Goal: Task Accomplishment & Management: Complete application form

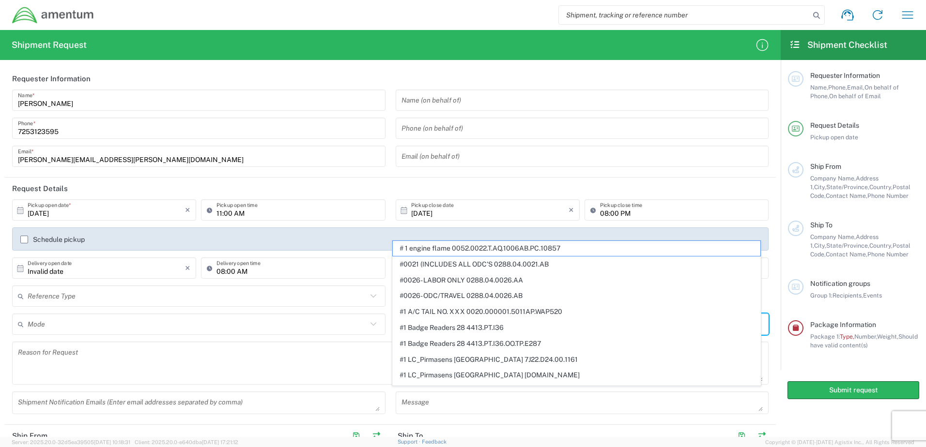
scroll to position [97, 0]
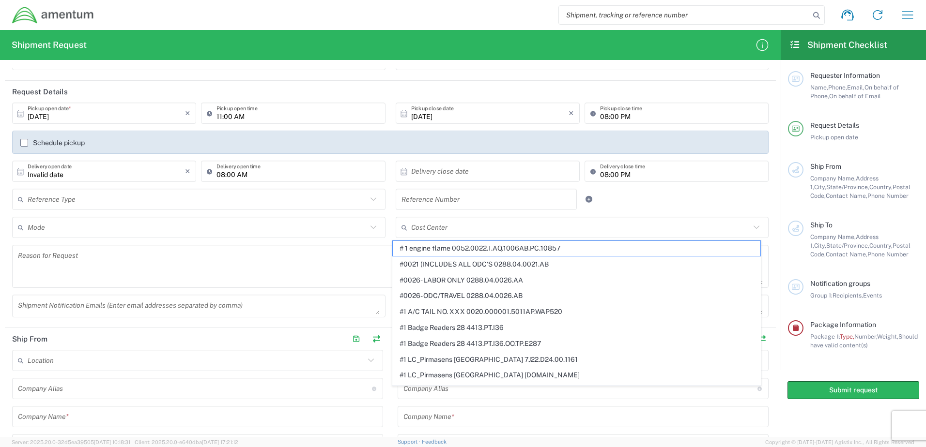
click at [194, 84] on header "Request Details" at bounding box center [390, 92] width 771 height 22
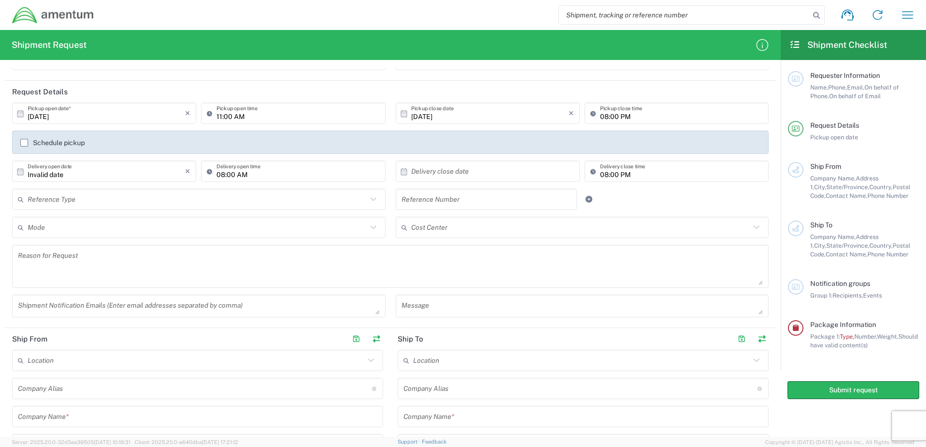
scroll to position [0, 0]
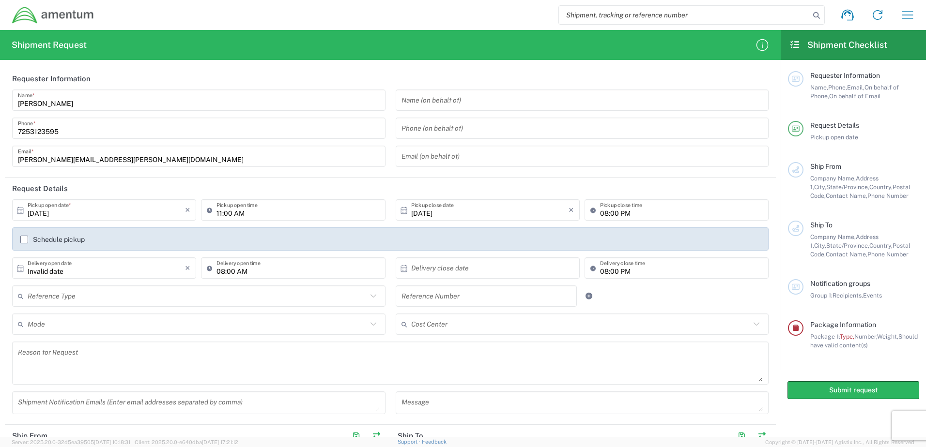
click at [58, 325] on input "text" at bounding box center [197, 324] width 339 height 17
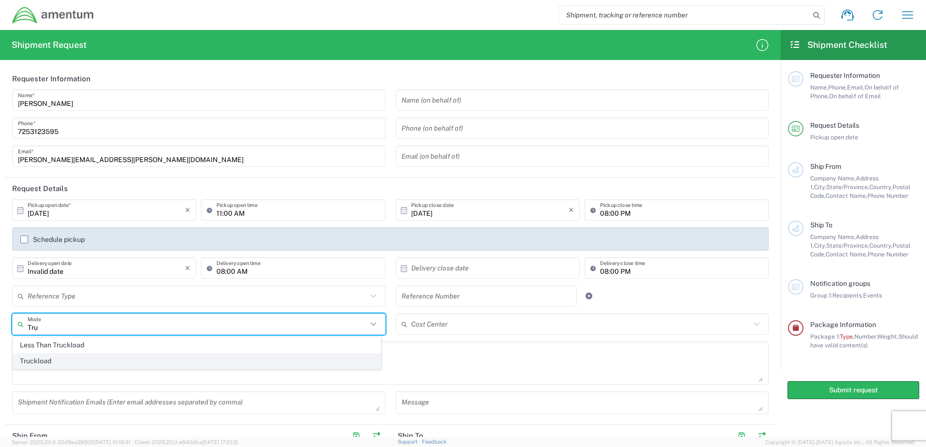
click at [47, 365] on span "Truckload" at bounding box center [196, 361] width 367 height 15
type input "Truckload"
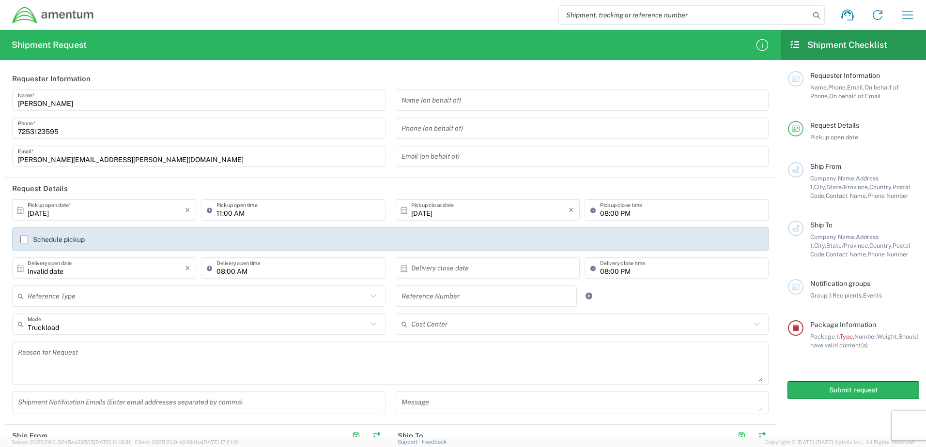
click at [110, 294] on input "text" at bounding box center [197, 296] width 339 height 17
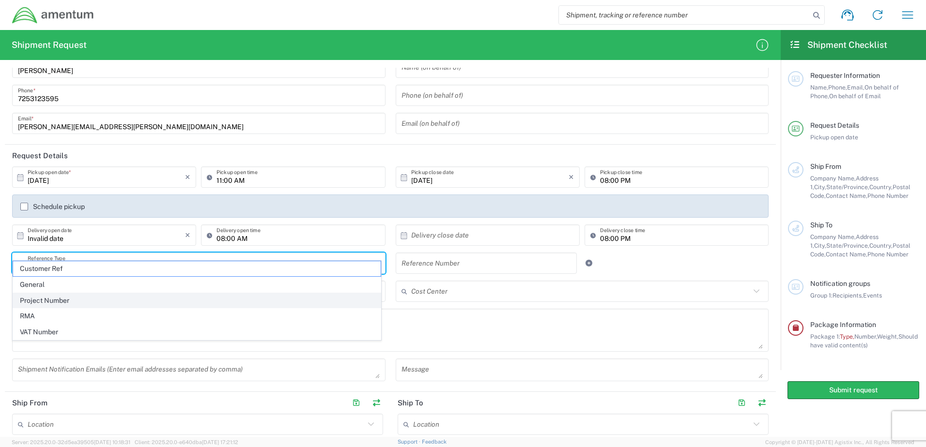
scroll to position [48, 0]
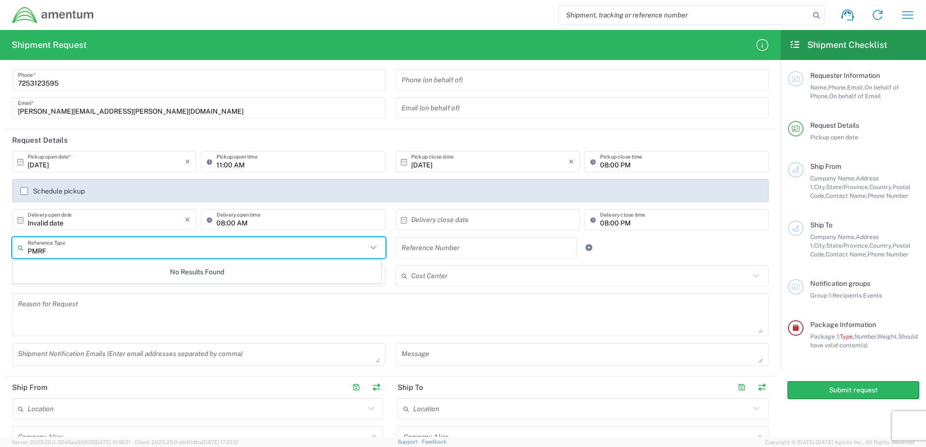
type input "PMRF"
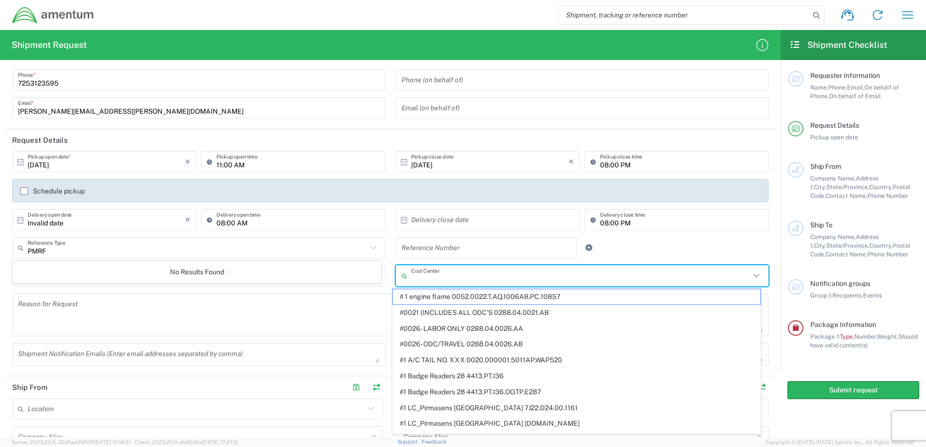
click at [454, 274] on input "text" at bounding box center [580, 276] width 339 height 17
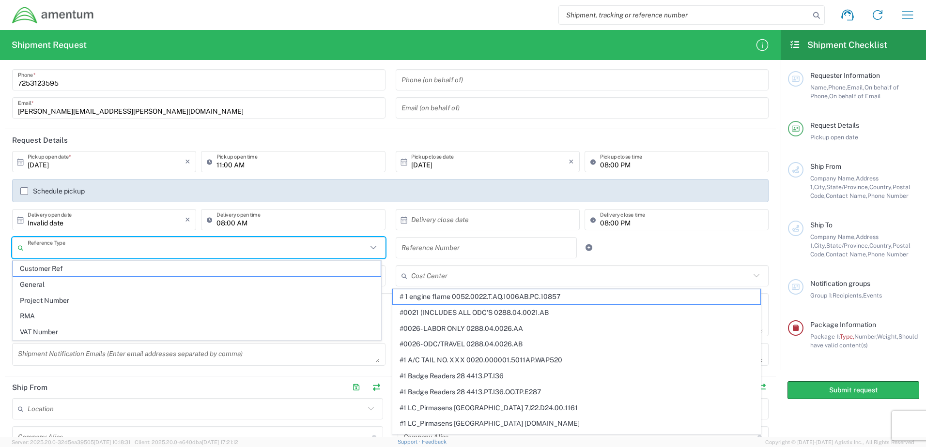
click at [107, 249] on input "text" at bounding box center [197, 248] width 339 height 17
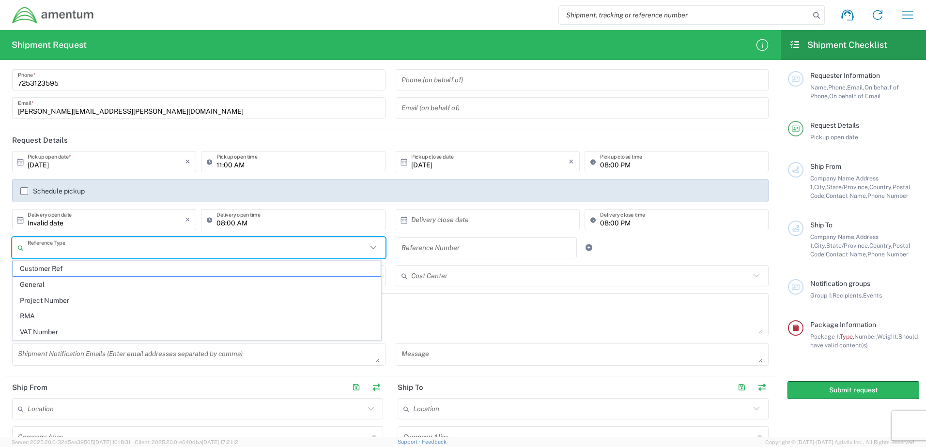
click at [454, 278] on input "text" at bounding box center [580, 276] width 339 height 17
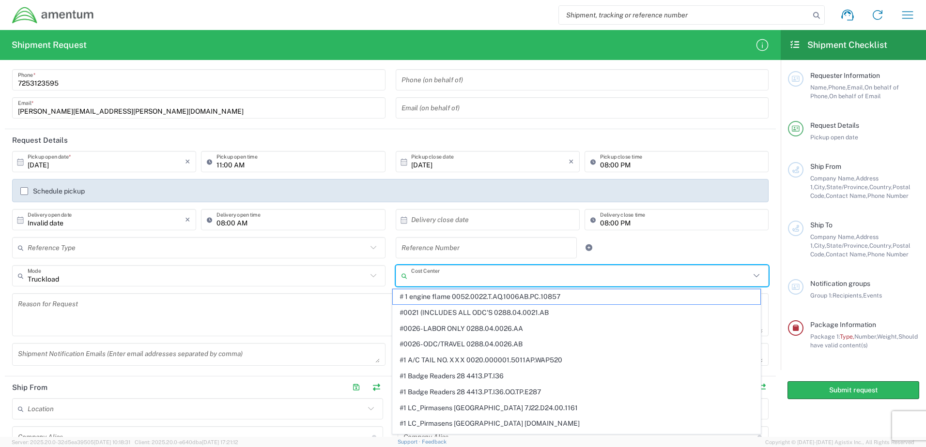
click at [91, 253] on input "text" at bounding box center [197, 248] width 339 height 17
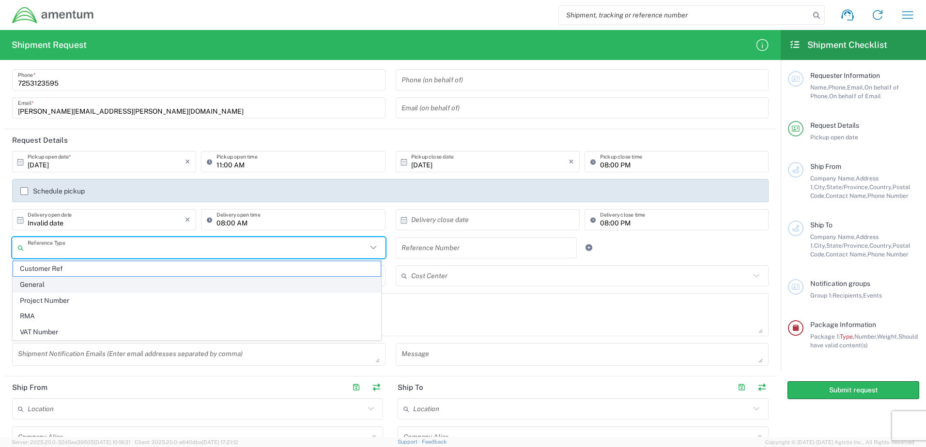
click at [21, 285] on span "General" at bounding box center [196, 284] width 367 height 15
type input "General"
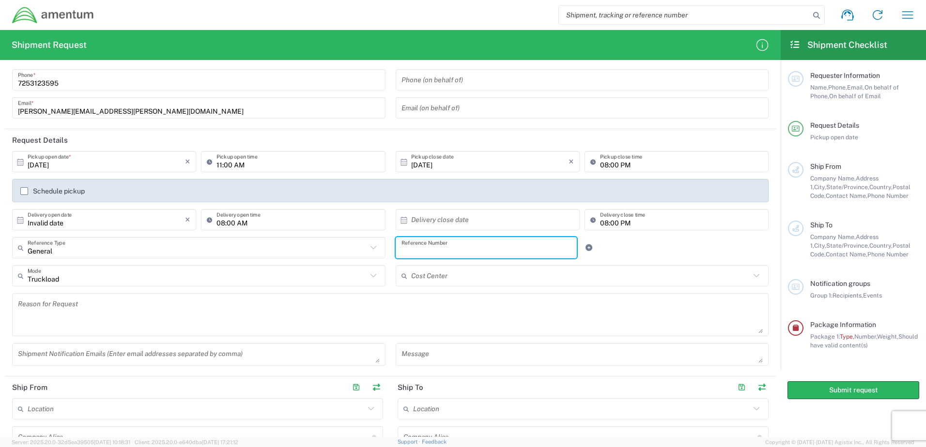
click at [514, 247] on input "text" at bounding box center [486, 248] width 170 height 17
type input "PMRF"
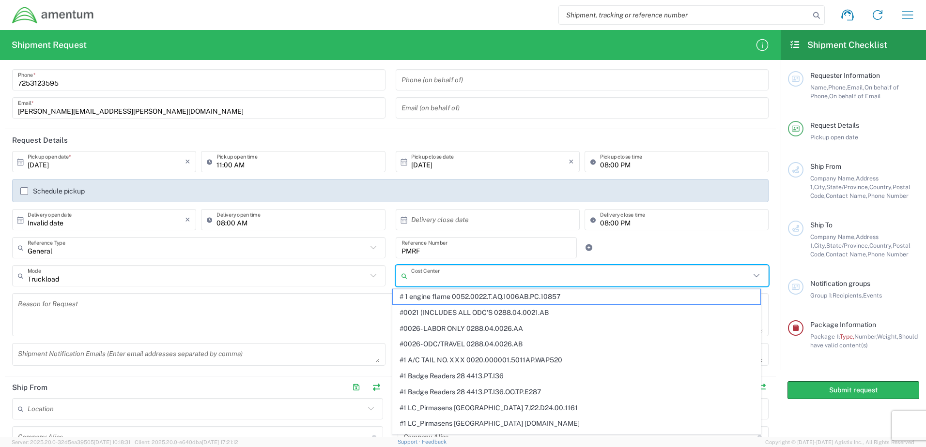
click at [483, 278] on input "text" at bounding box center [580, 276] width 339 height 17
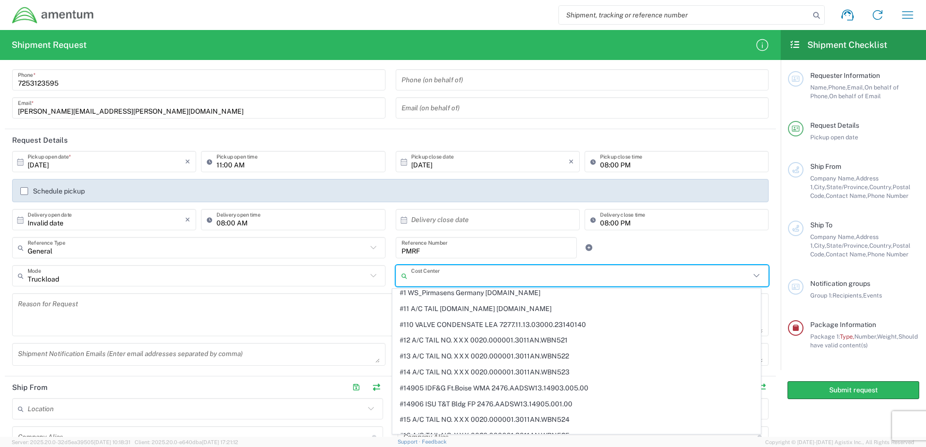
scroll to position [290, 0]
type input "1"
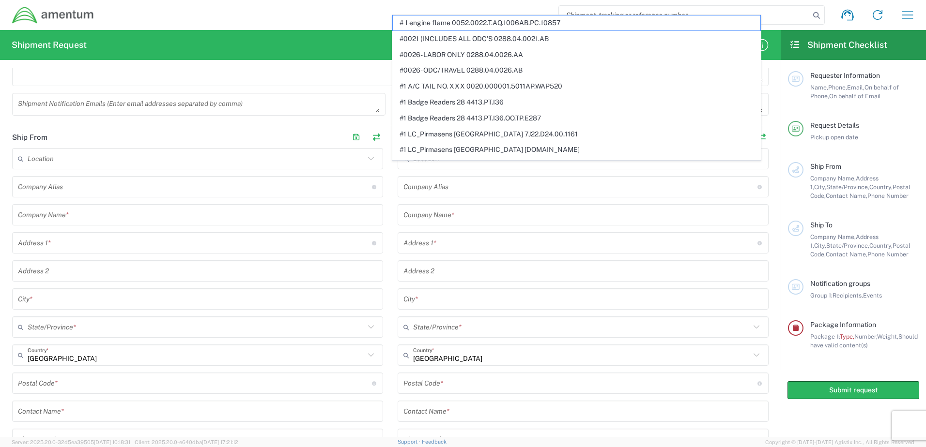
scroll to position [297, 0]
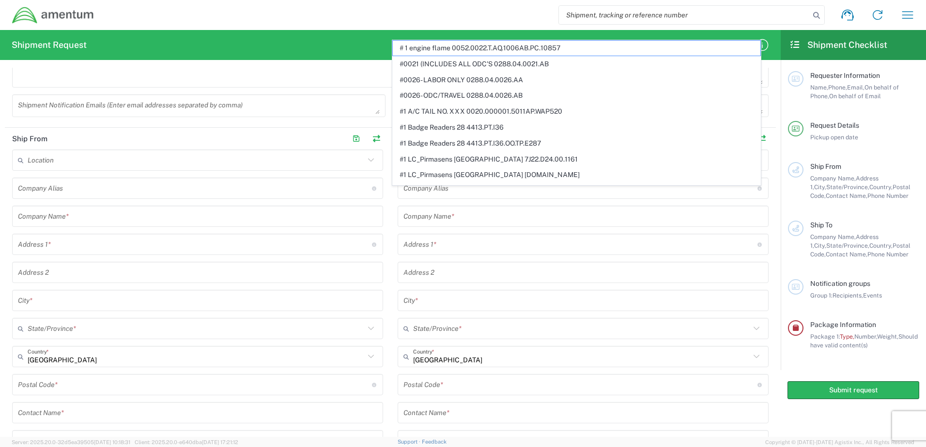
click at [114, 161] on input "text" at bounding box center [196, 160] width 337 height 17
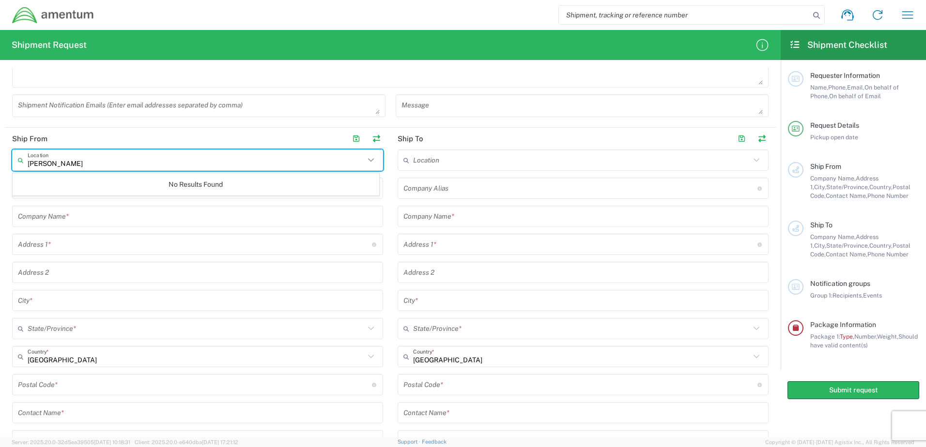
type input "[PERSON_NAME]"
click at [450, 160] on input "text" at bounding box center [581, 160] width 337 height 17
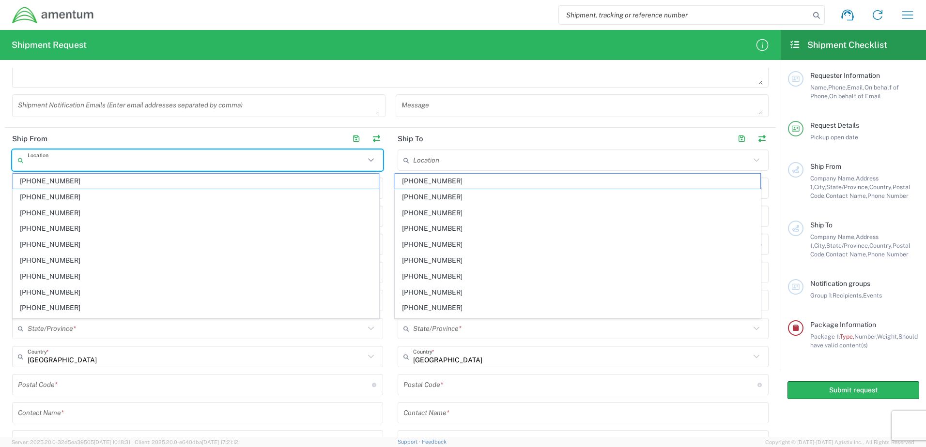
click at [83, 163] on input "text" at bounding box center [196, 160] width 337 height 17
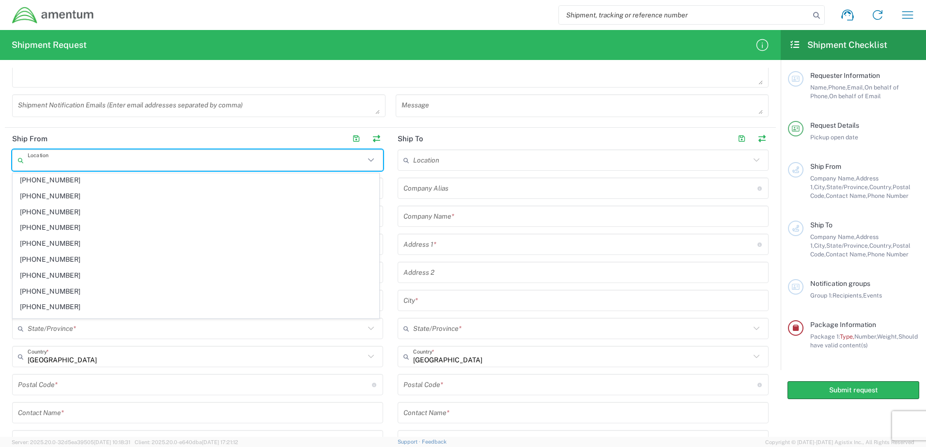
scroll to position [242, 0]
click at [196, 159] on input "text" at bounding box center [196, 160] width 337 height 17
click at [319, 133] on header "Ship From" at bounding box center [197, 139] width 385 height 22
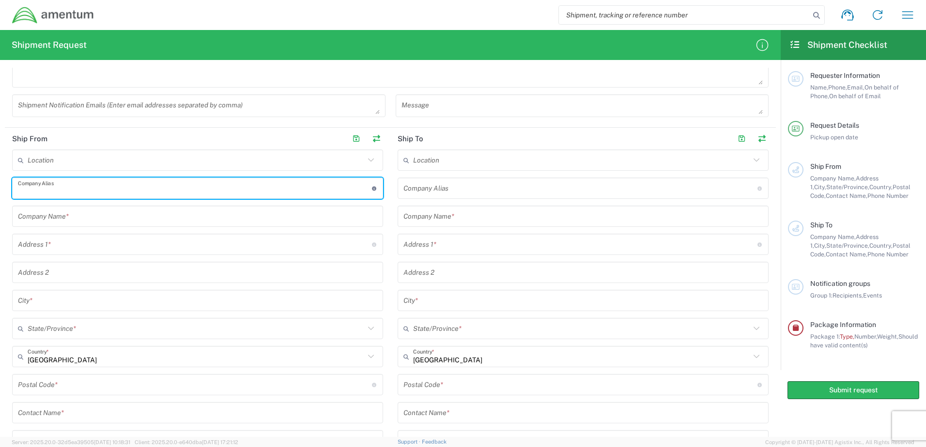
click at [114, 188] on input "text" at bounding box center [195, 188] width 354 height 17
click at [103, 218] on input "text" at bounding box center [197, 216] width 359 height 17
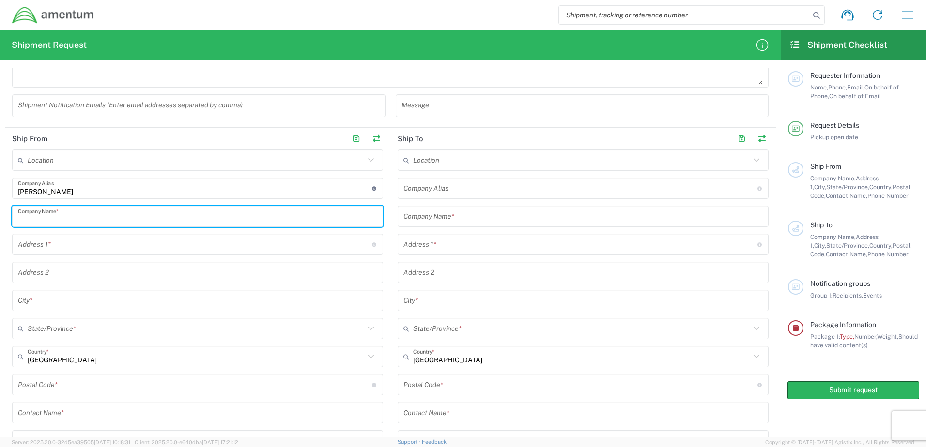
click at [95, 193] on input "[PERSON_NAME]" at bounding box center [195, 188] width 354 height 17
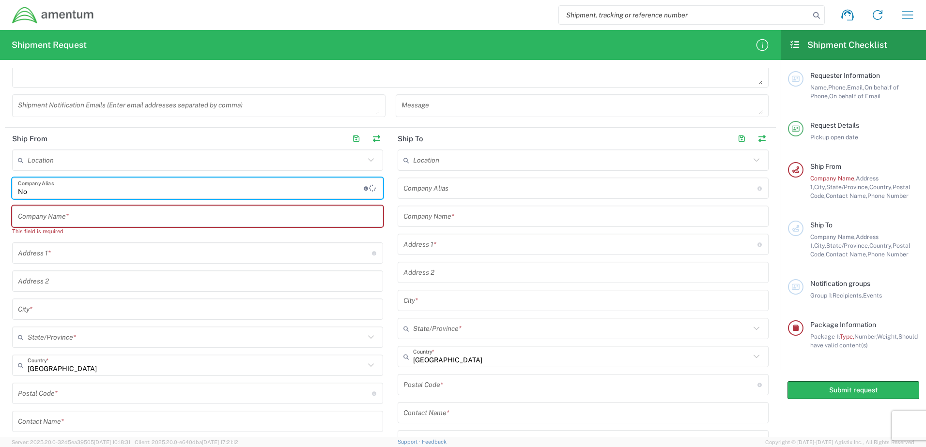
type input "N"
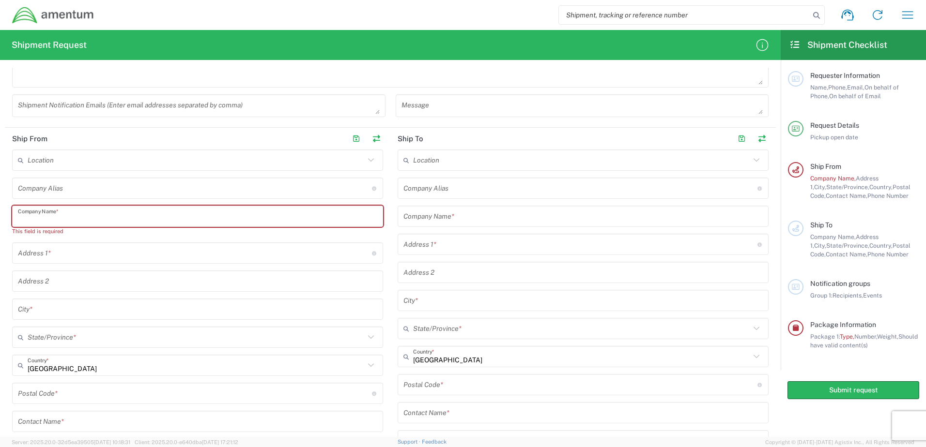
click at [83, 221] on input "text" at bounding box center [197, 216] width 359 height 17
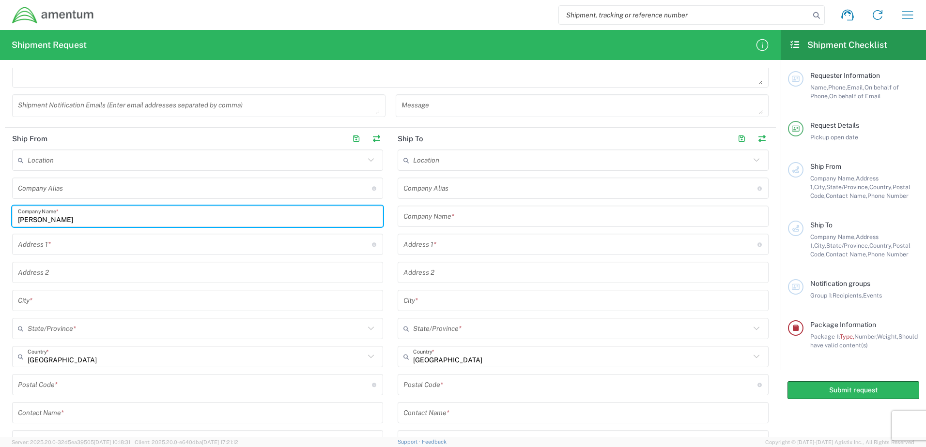
type input "[PERSON_NAME]"
click at [81, 243] on input "text" at bounding box center [195, 244] width 354 height 17
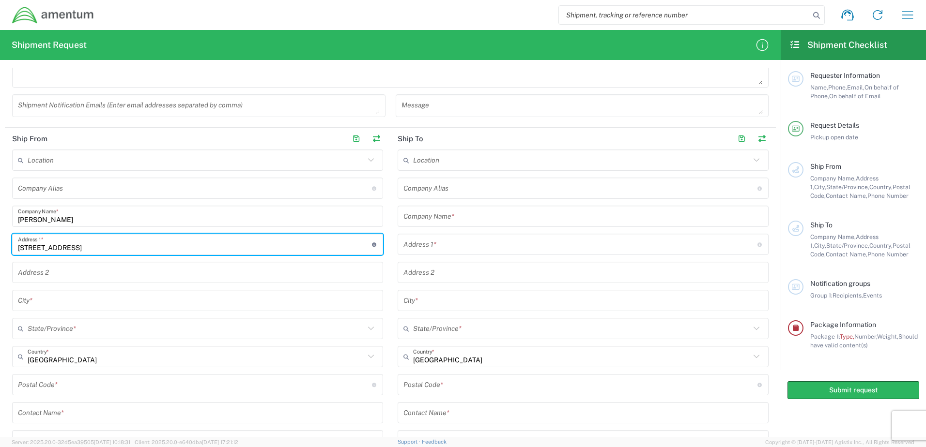
type input "[STREET_ADDRESS]"
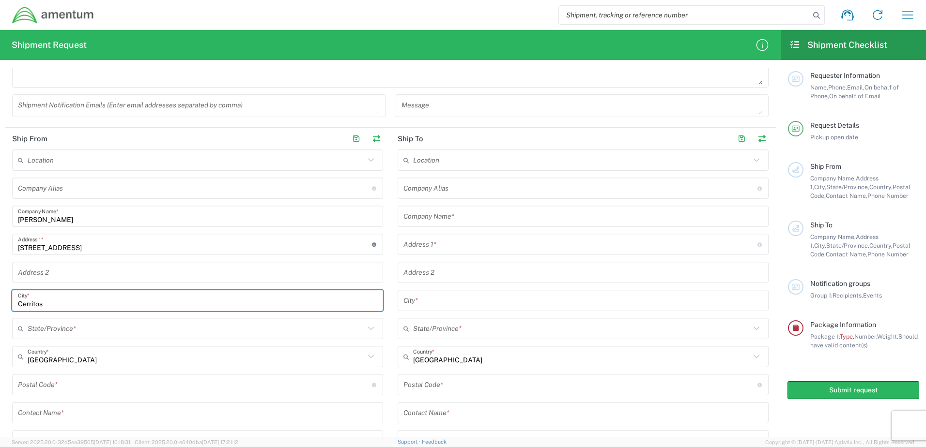
type input "Cerritos"
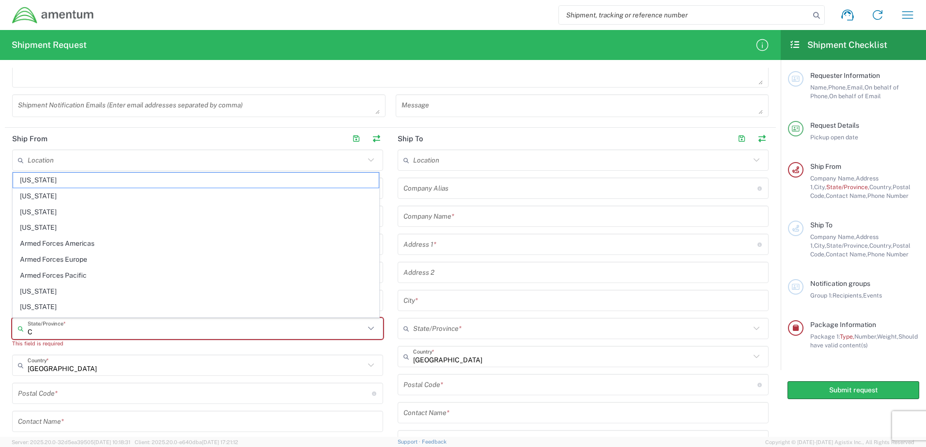
type input "CA"
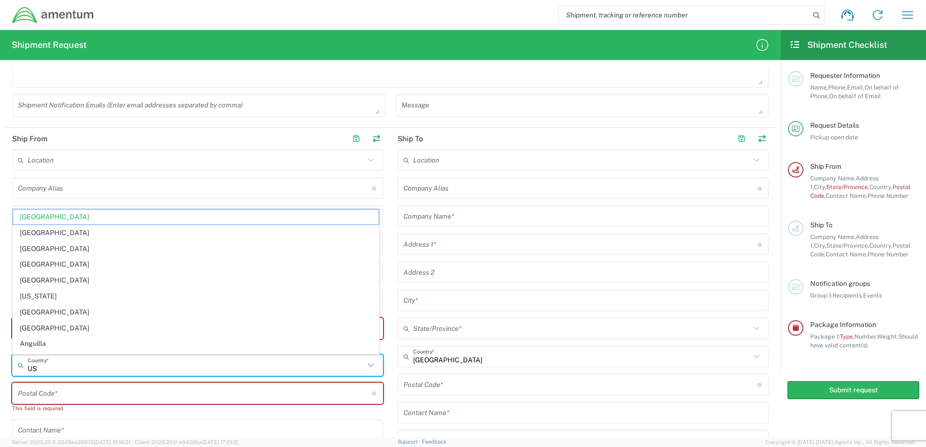
type input "[GEOGRAPHIC_DATA]"
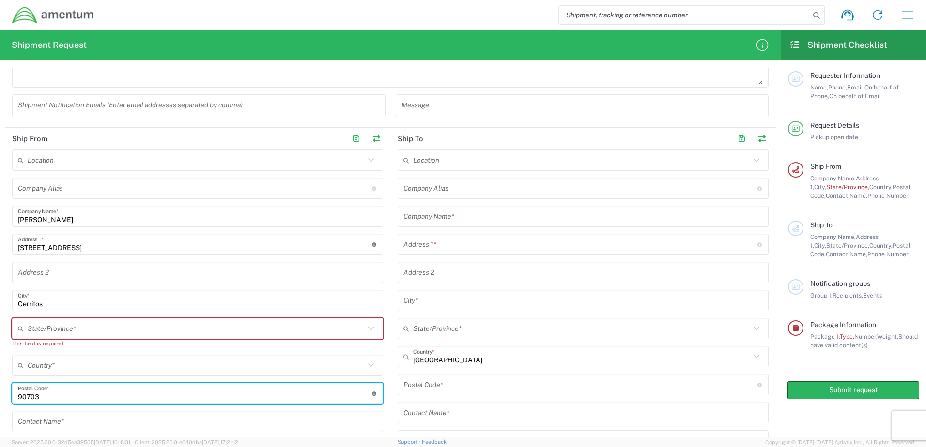
type input "90703"
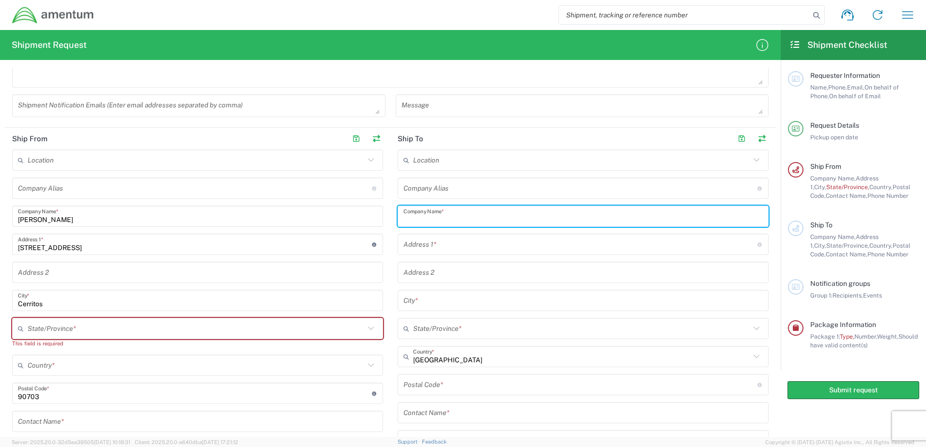
click at [470, 214] on input "text" at bounding box center [582, 216] width 359 height 17
type input "PMRF"
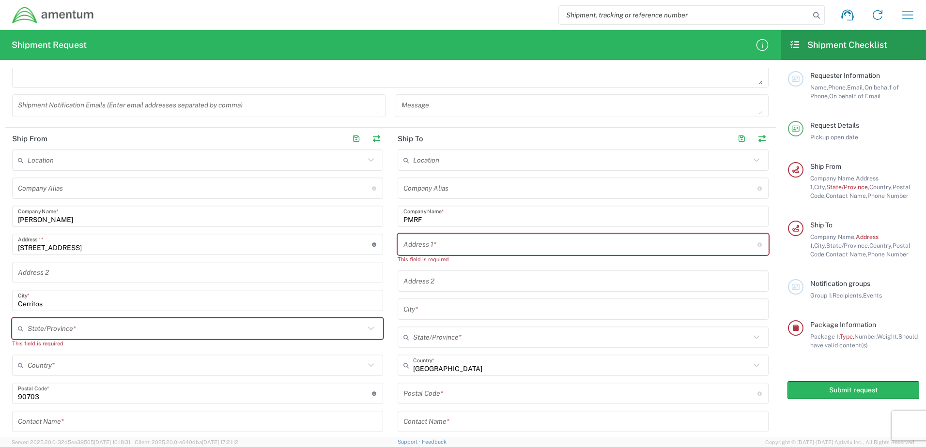
click at [520, 242] on input "text" at bounding box center [580, 244] width 354 height 17
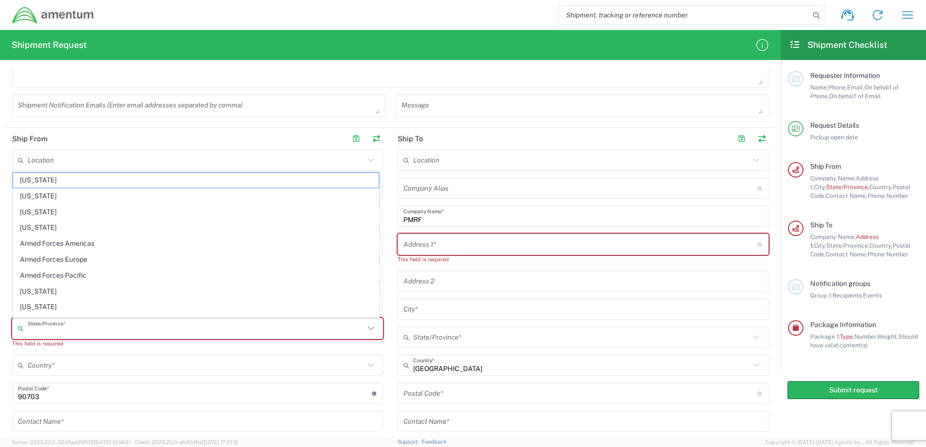
click at [111, 330] on input "text" at bounding box center [196, 328] width 337 height 17
type input "CA"
type input "[GEOGRAPHIC_DATA]"
click at [113, 368] on input "[GEOGRAPHIC_DATA]" at bounding box center [196, 365] width 337 height 17
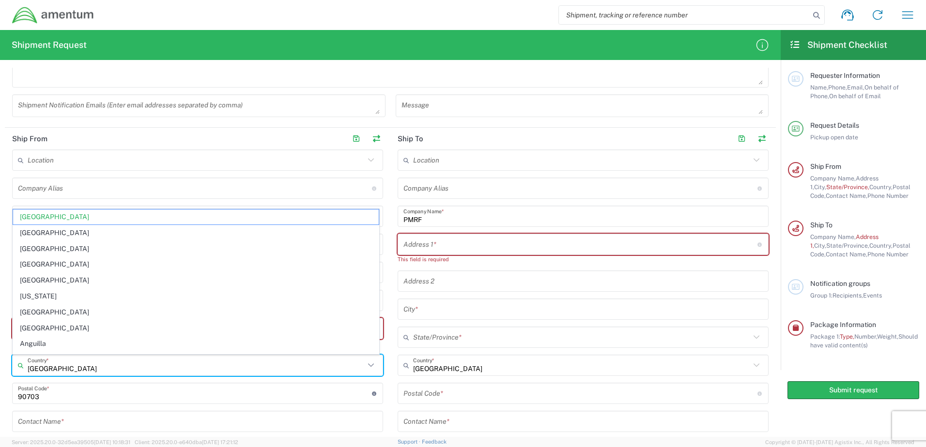
click at [101, 390] on input "undefined" at bounding box center [195, 393] width 354 height 17
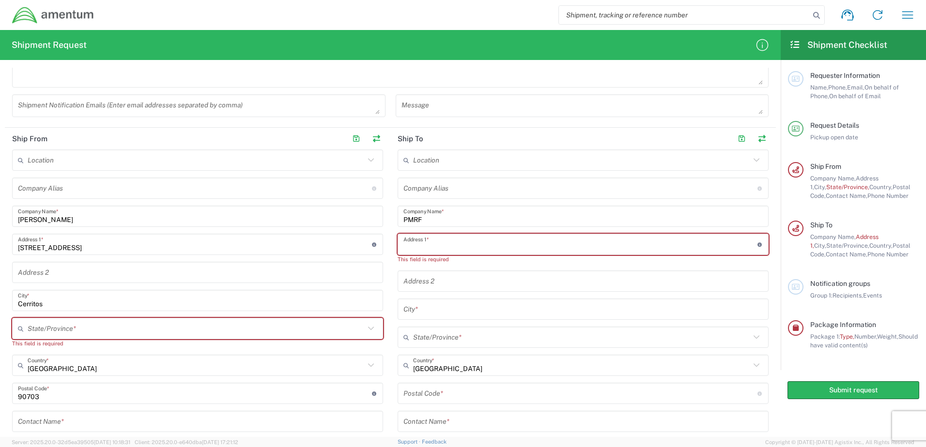
click at [453, 242] on input "text" at bounding box center [580, 244] width 354 height 17
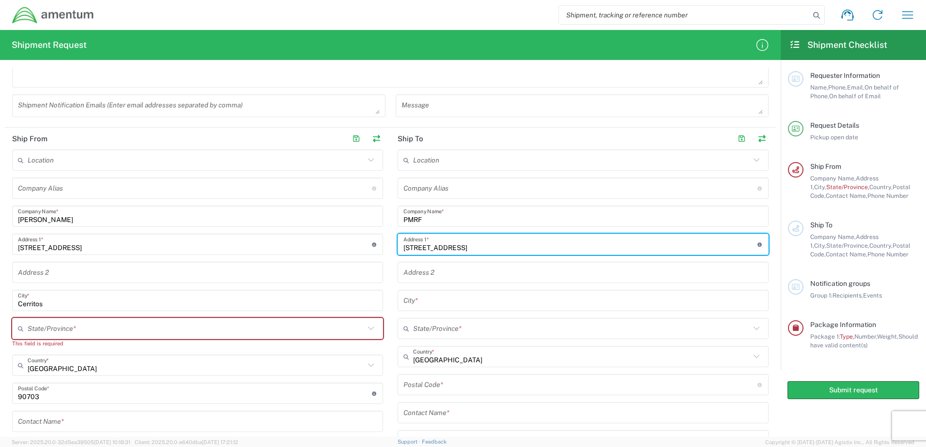
type input "[STREET_ADDRESS]"
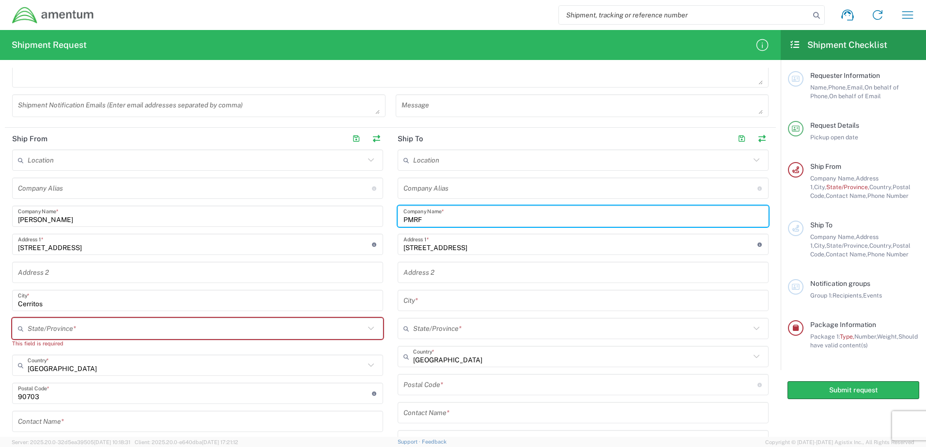
drag, startPoint x: 426, startPoint y: 215, endPoint x: 391, endPoint y: 220, distance: 35.6
click at [391, 220] on main "Location [PHONE_NUMBER] [PHONE_NUMBER] [PHONE_NUMBER] [PHONE_NUMBER] [PHONE_NUM…" at bounding box center [582, 312] width 385 height 325
type input "Pacific Missile Range Facility"
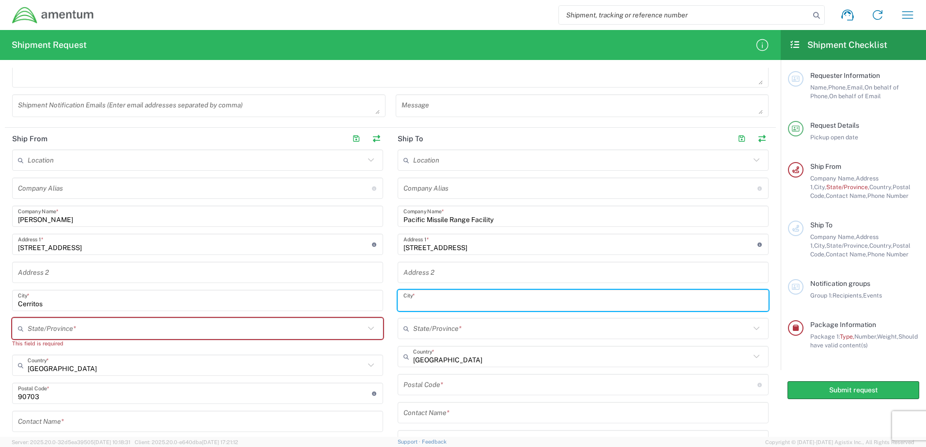
click at [431, 302] on input "text" at bounding box center [582, 300] width 359 height 17
type input "Kekaha"
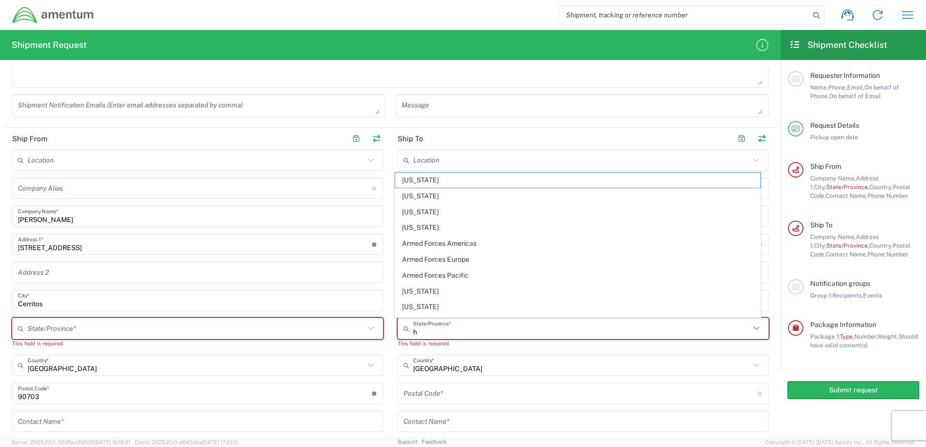
type input "hi"
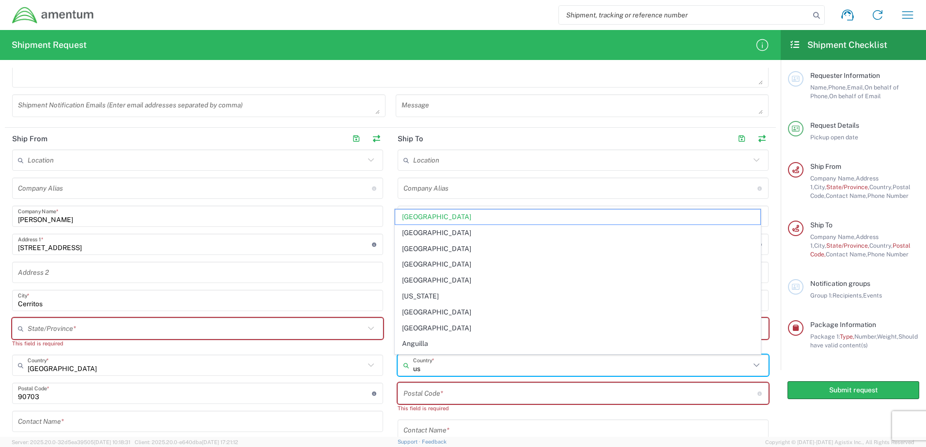
type input "usa"
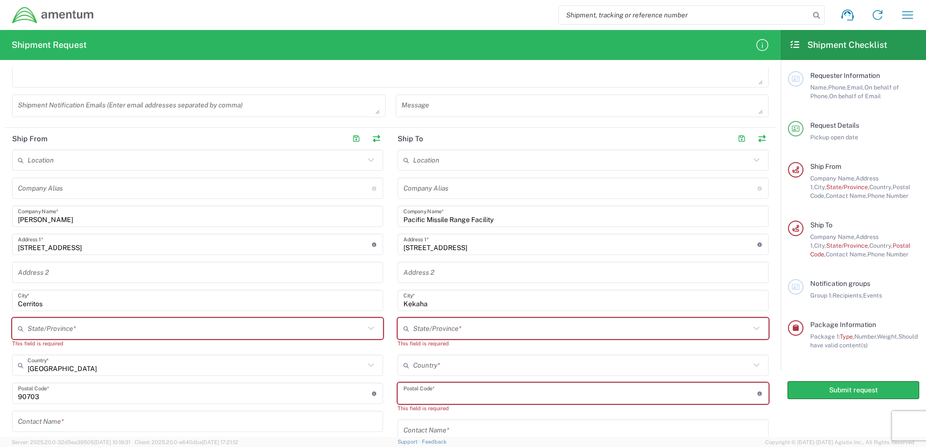
click at [473, 323] on input "text" at bounding box center [581, 328] width 337 height 17
type input "[GEOGRAPHIC_DATA]"
click at [456, 304] on div "No Results Found" at bounding box center [578, 306] width 366 height 22
drag, startPoint x: 502, startPoint y: 261, endPoint x: 500, endPoint y: 270, distance: 8.8
click at [501, 261] on div "Location [PHONE_NUMBER] [PHONE_NUMBER] [PHONE_NUMBER] [PHONE_NUMBER] [PHONE_NUM…" at bounding box center [582, 321] width 371 height 343
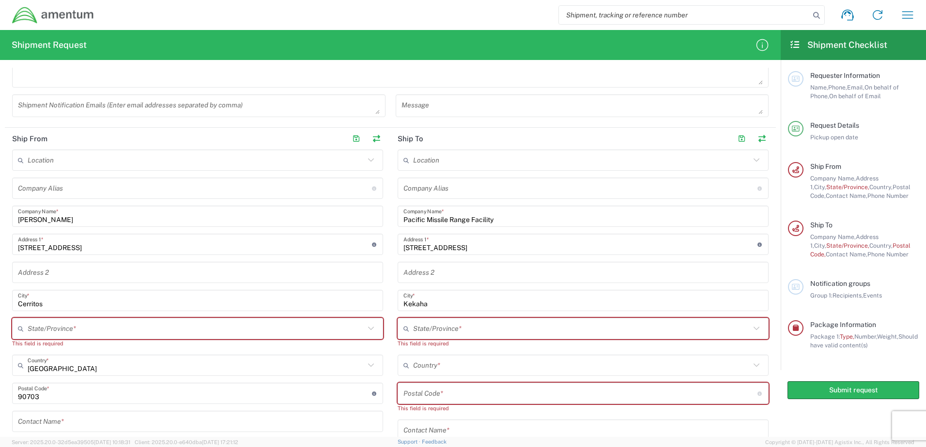
click at [500, 273] on input "text" at bounding box center [582, 272] width 359 height 17
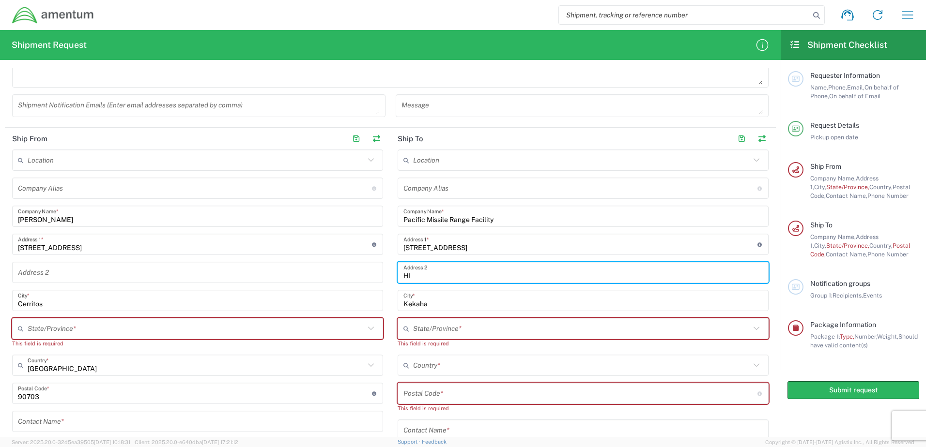
type input "H"
click at [503, 330] on input "text" at bounding box center [581, 328] width 337 height 17
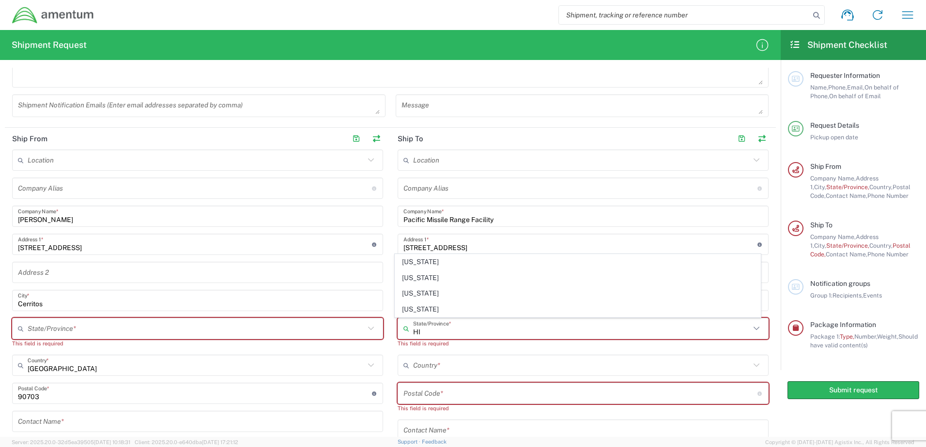
type input "HI"
type input "[GEOGRAPHIC_DATA]"
click at [456, 364] on input "[GEOGRAPHIC_DATA]" at bounding box center [581, 365] width 337 height 17
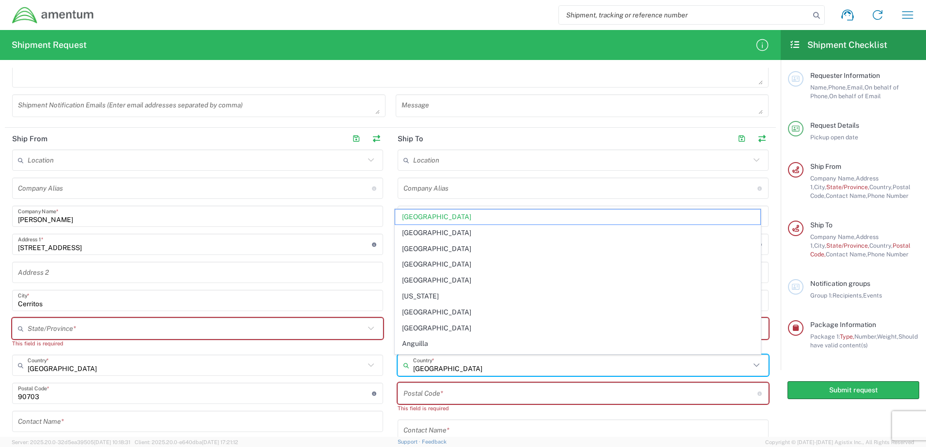
drag, startPoint x: 436, startPoint y: 396, endPoint x: 441, endPoint y: 395, distance: 5.3
click at [436, 396] on input "undefined" at bounding box center [580, 393] width 354 height 17
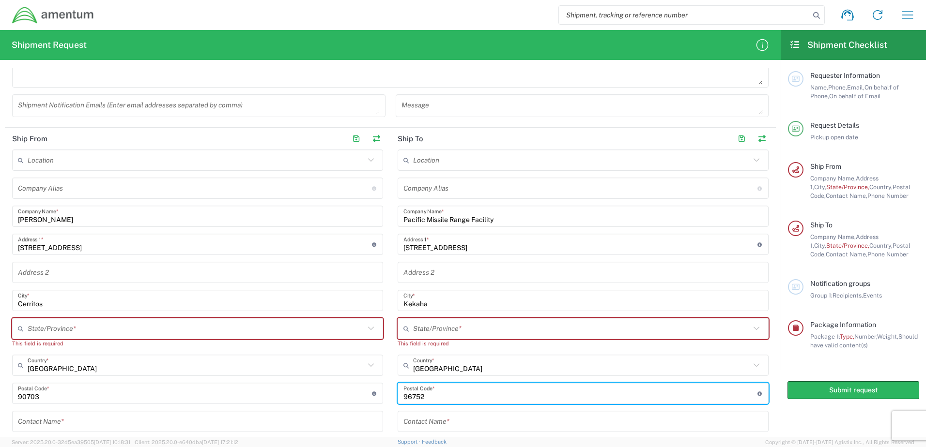
type input "96752"
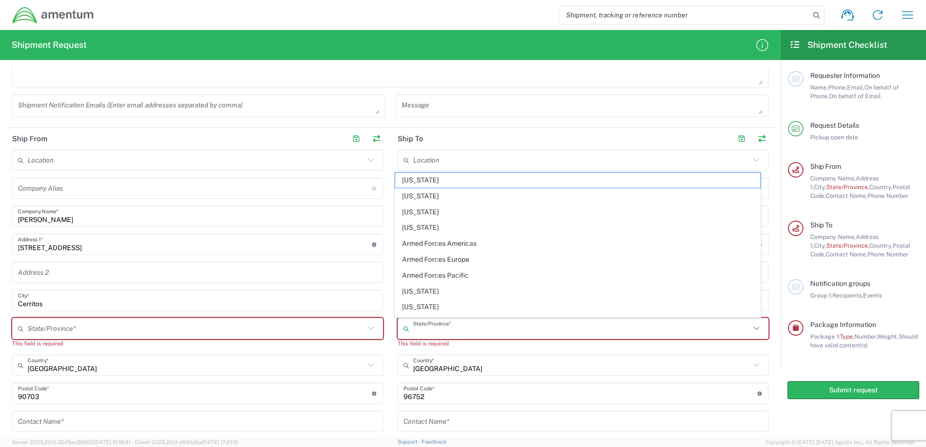
click at [458, 330] on input "text" at bounding box center [581, 328] width 337 height 17
click at [424, 178] on span "[US_STATE]" at bounding box center [577, 180] width 365 height 15
type input "[US_STATE]"
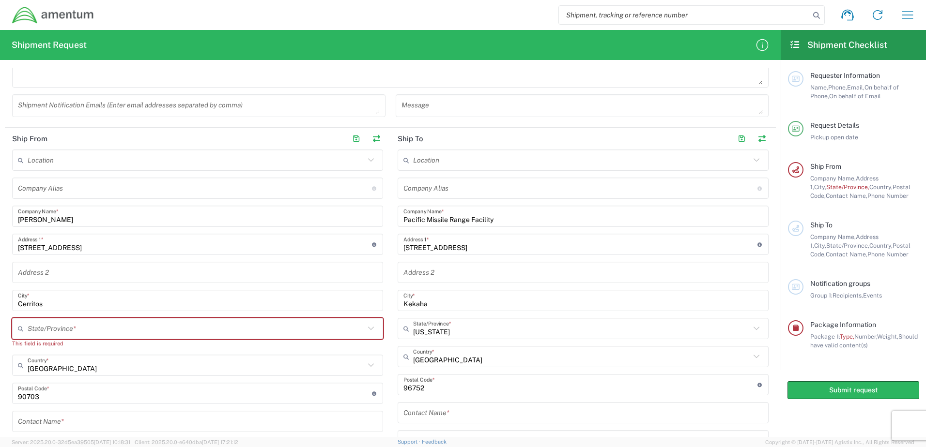
click at [456, 413] on input "text" at bounding box center [582, 413] width 359 height 17
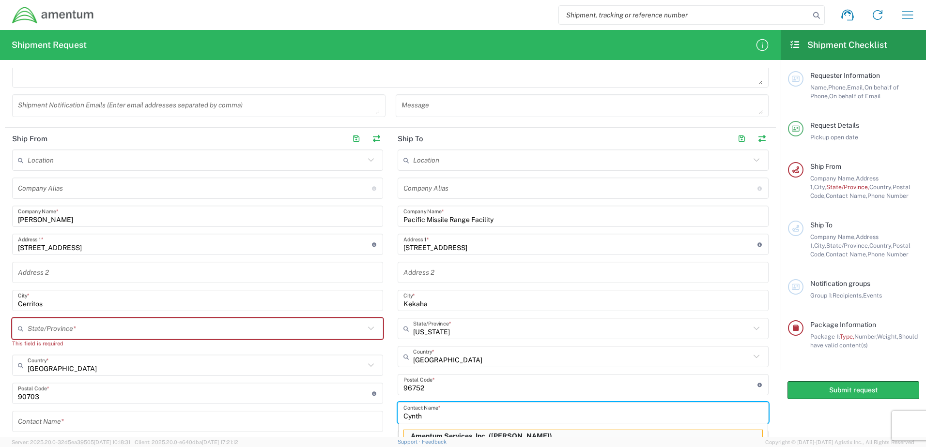
scroll to position [314, 0]
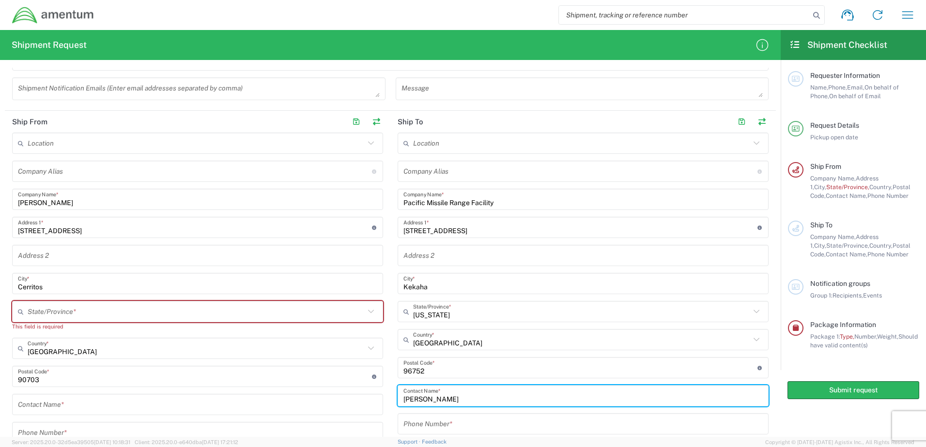
type input "[PERSON_NAME]"
click at [456, 425] on input "tel" at bounding box center [582, 424] width 359 height 17
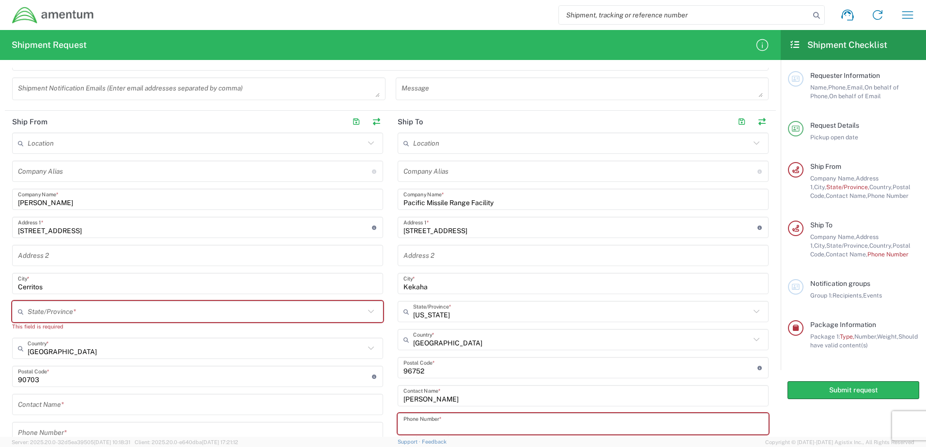
click at [458, 423] on input "tel" at bounding box center [582, 424] width 359 height 17
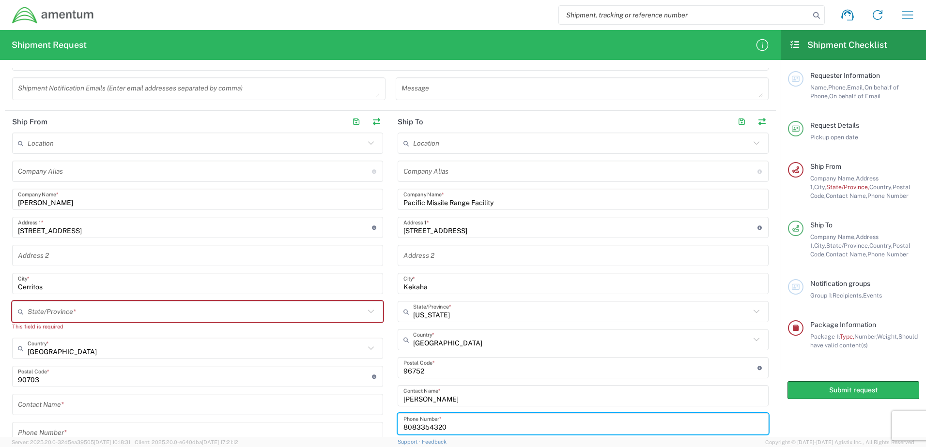
type input "8083354320"
click at [75, 404] on input "text" at bounding box center [197, 404] width 359 height 17
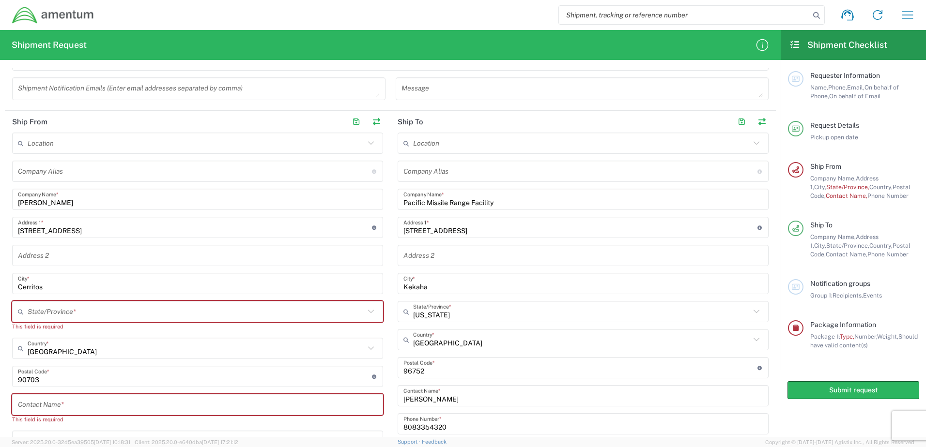
click at [96, 314] on input "text" at bounding box center [196, 312] width 337 height 17
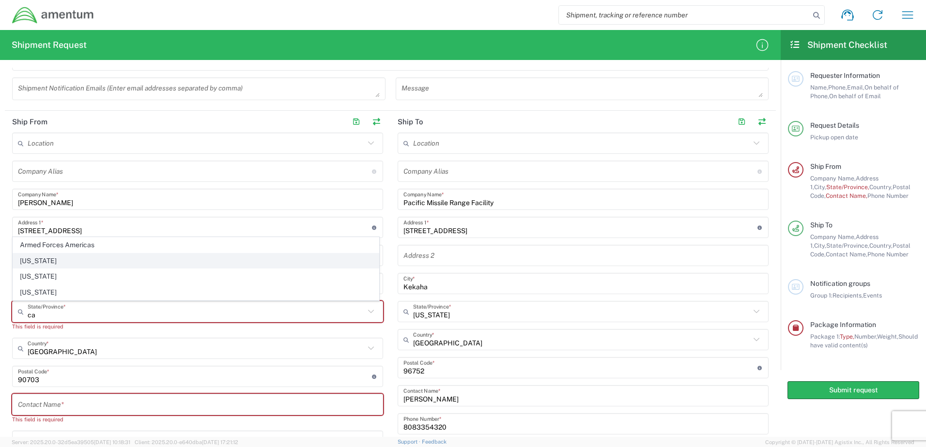
click at [56, 262] on span "[US_STATE]" at bounding box center [195, 261] width 365 height 15
type input "[US_STATE]"
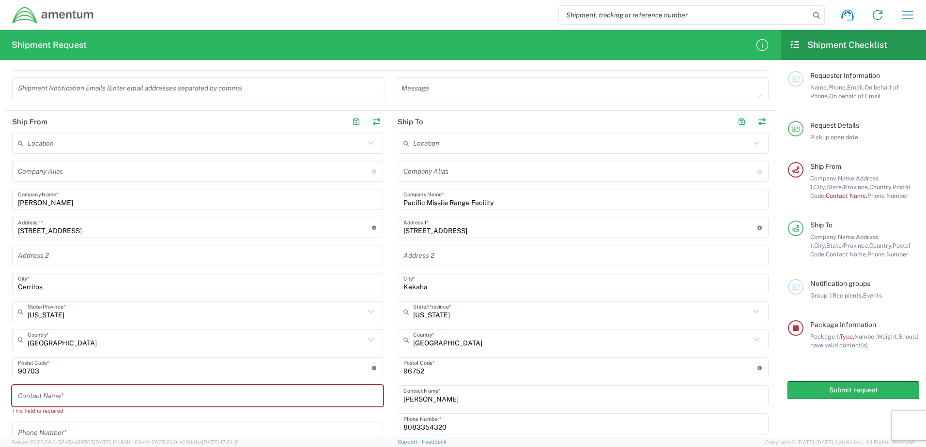
click at [91, 396] on input "text" at bounding box center [197, 396] width 359 height 17
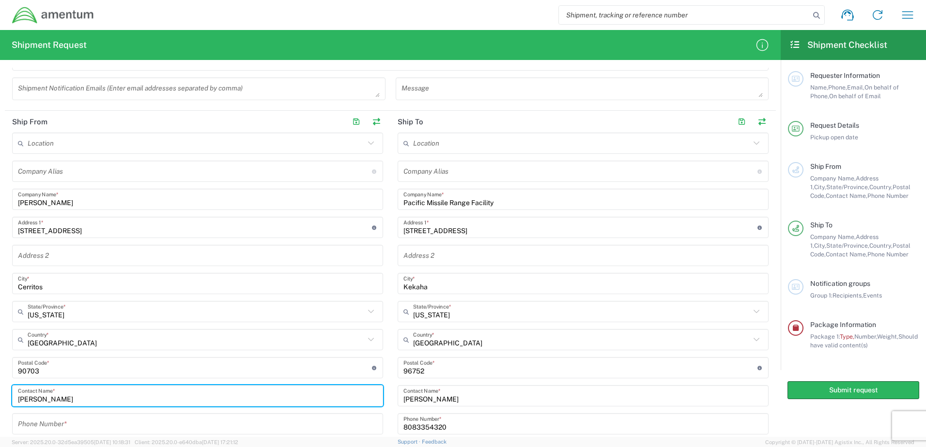
type input "[PERSON_NAME]"
click at [83, 419] on input "tel" at bounding box center [197, 424] width 359 height 17
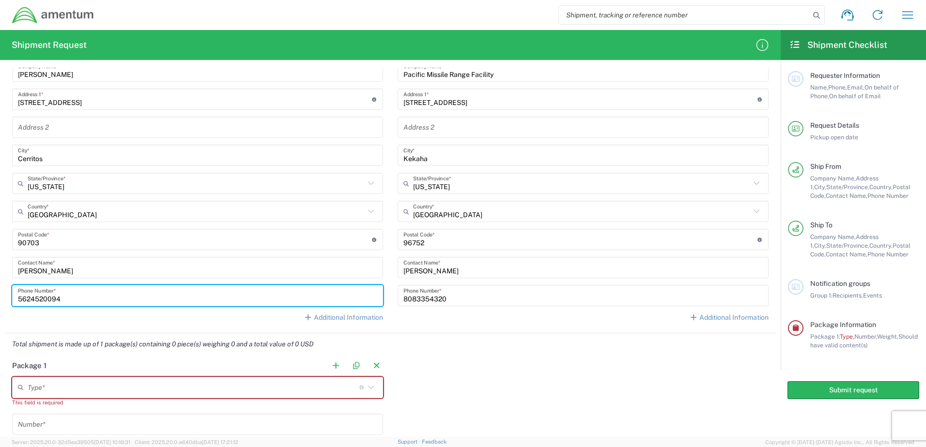
scroll to position [459, 0]
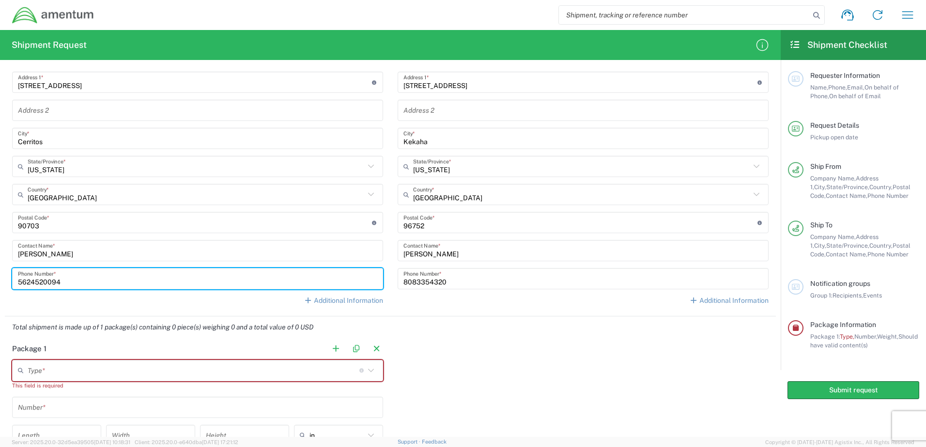
type input "5624520094"
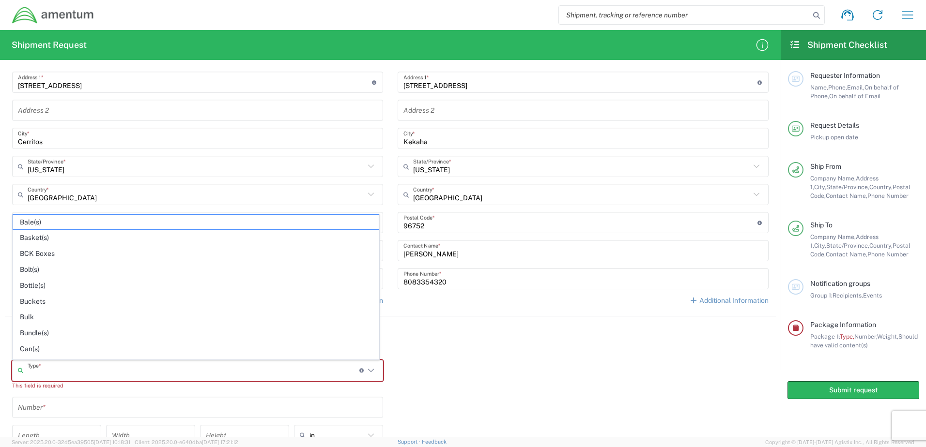
click at [86, 373] on input "text" at bounding box center [194, 370] width 332 height 17
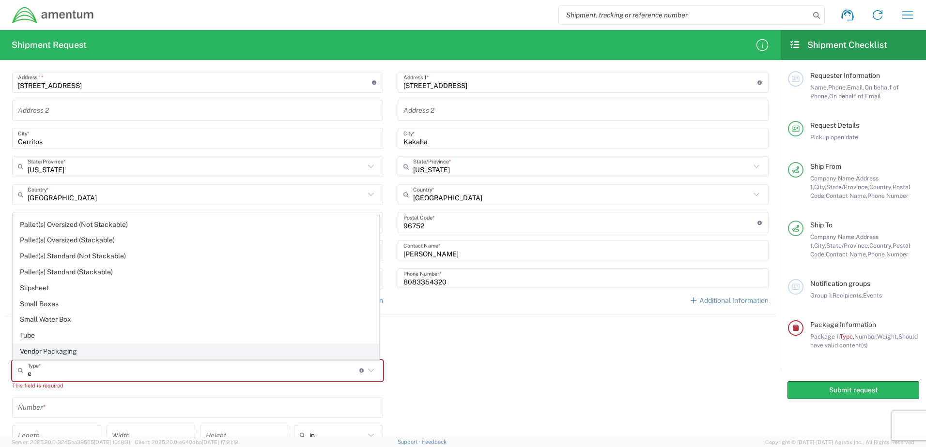
click at [65, 352] on span "Vendor Packaging" at bounding box center [195, 351] width 365 height 15
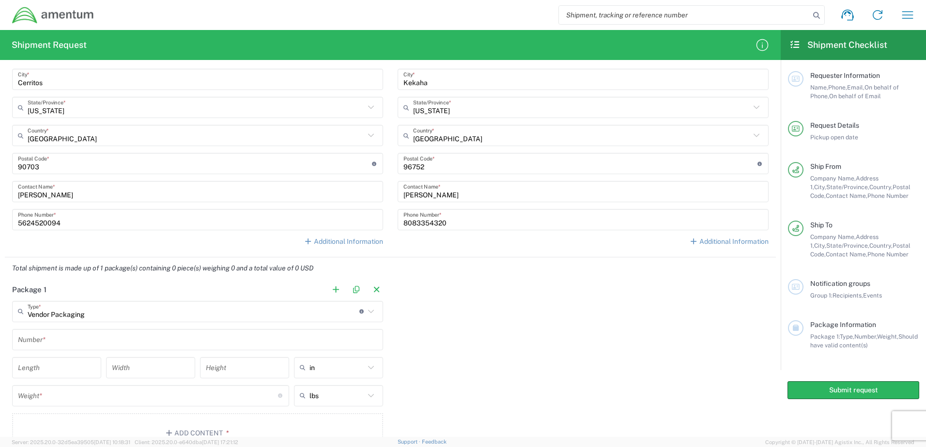
scroll to position [556, 0]
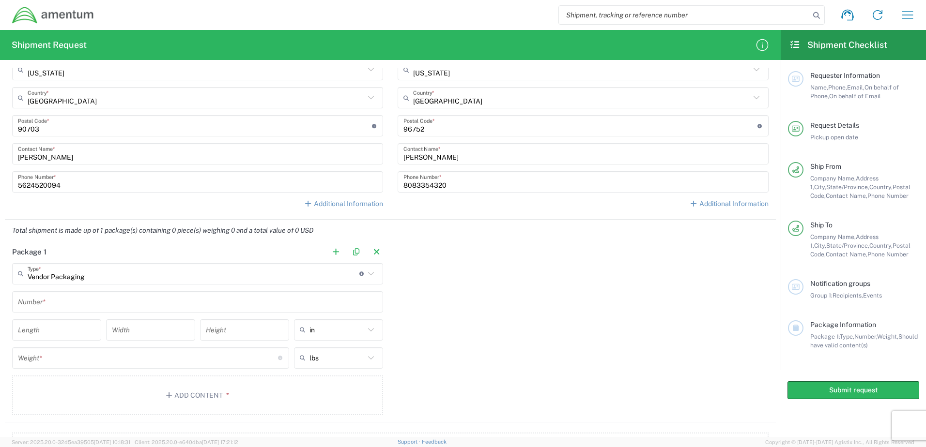
click at [82, 322] on input "number" at bounding box center [56, 329] width 77 height 17
click at [149, 270] on input "Vendor Packaging" at bounding box center [194, 273] width 332 height 17
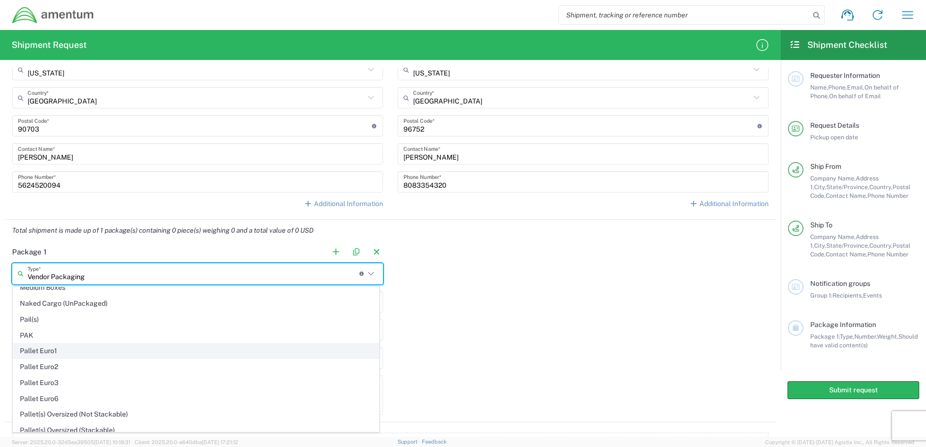
scroll to position [484, 0]
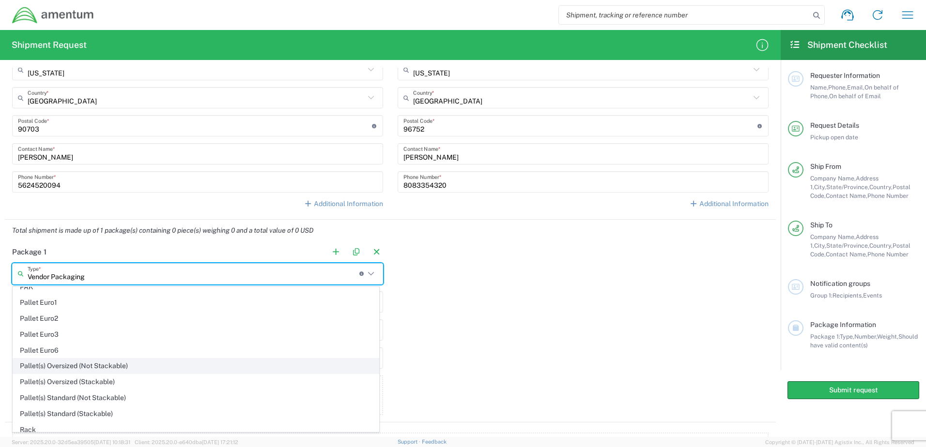
click at [145, 366] on span "Pallet(s) Oversized (Not Stackable)" at bounding box center [195, 366] width 365 height 15
type input "Pallet(s) Oversized (Not Stackable)"
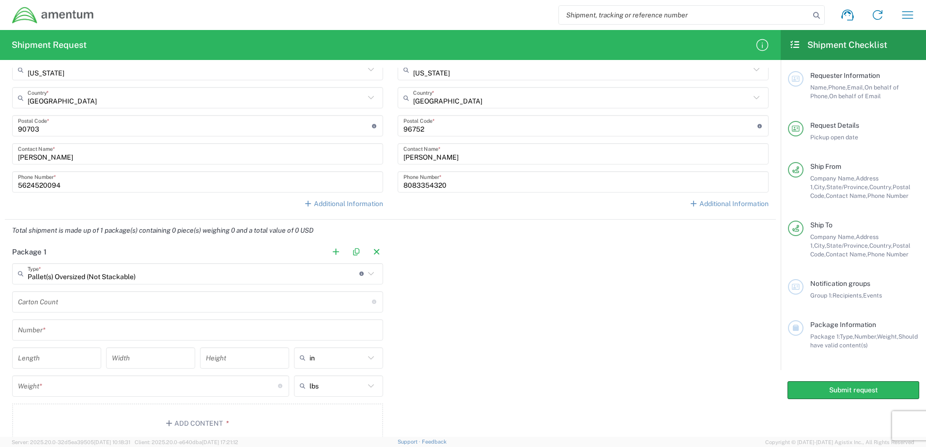
click at [121, 304] on input "number" at bounding box center [195, 301] width 354 height 17
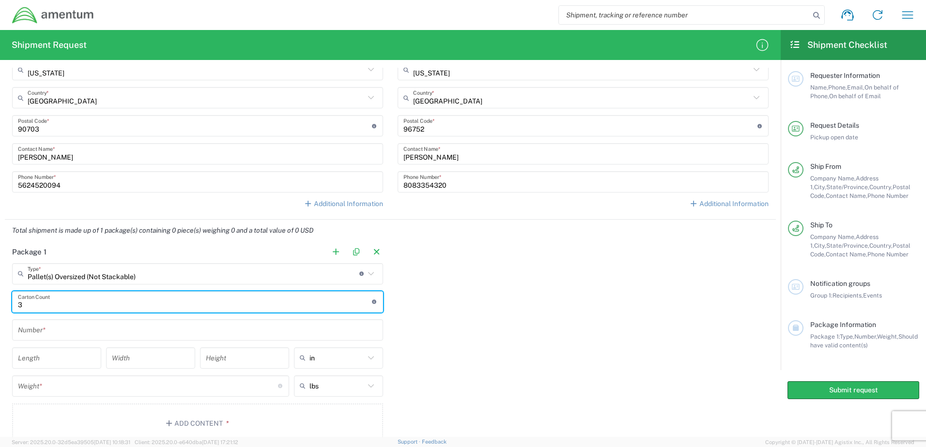
type input "3"
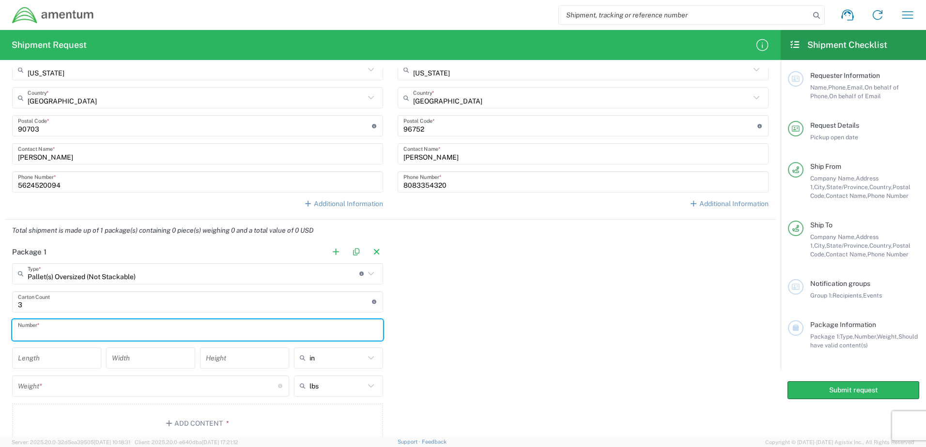
click at [76, 337] on input "text" at bounding box center [197, 329] width 359 height 17
click at [72, 352] on main "Pallet(s) Oversized (Not Stackable) Type * Material used to package goods Vendo…" at bounding box center [197, 354] width 385 height 183
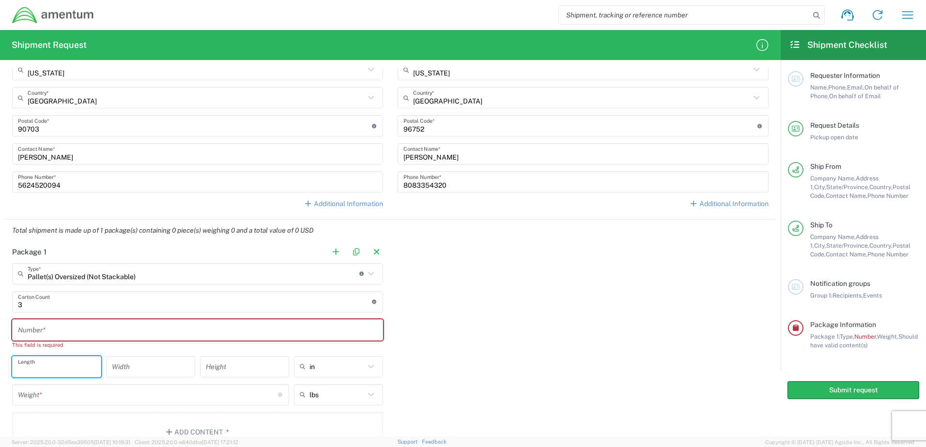
click at [96, 335] on input "text" at bounding box center [197, 329] width 359 height 17
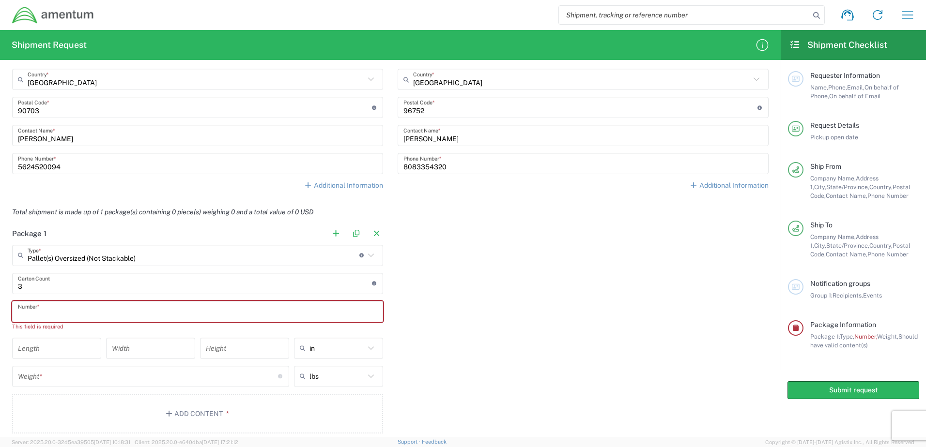
scroll to position [605, 0]
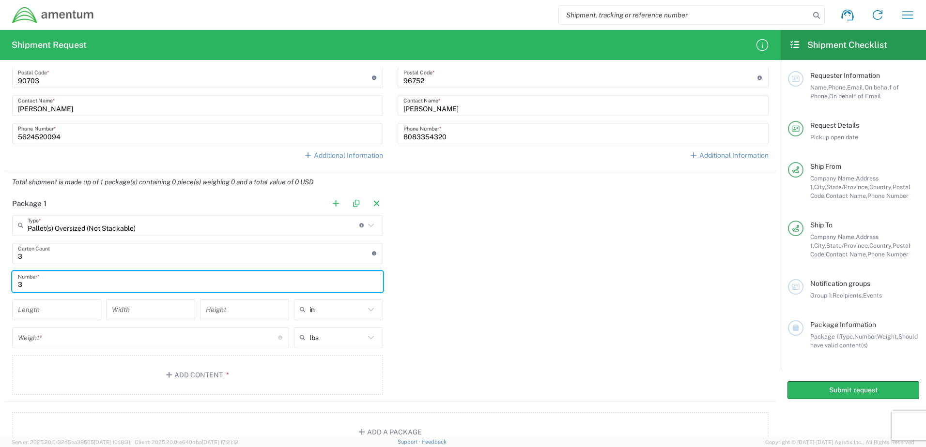
type input "3"
click at [83, 302] on input "number" at bounding box center [56, 309] width 77 height 17
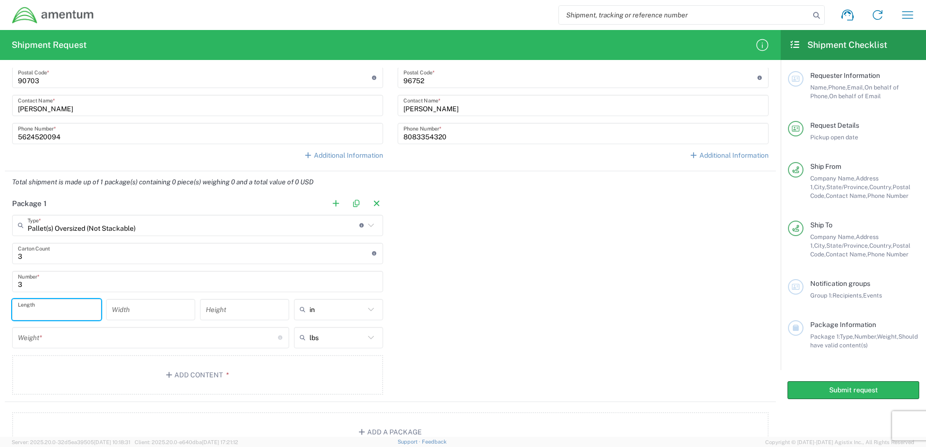
drag, startPoint x: 74, startPoint y: 304, endPoint x: 93, endPoint y: 305, distance: 19.4
click at [76, 304] on input "number" at bounding box center [56, 309] width 77 height 17
type input "238"
type input "81.3"
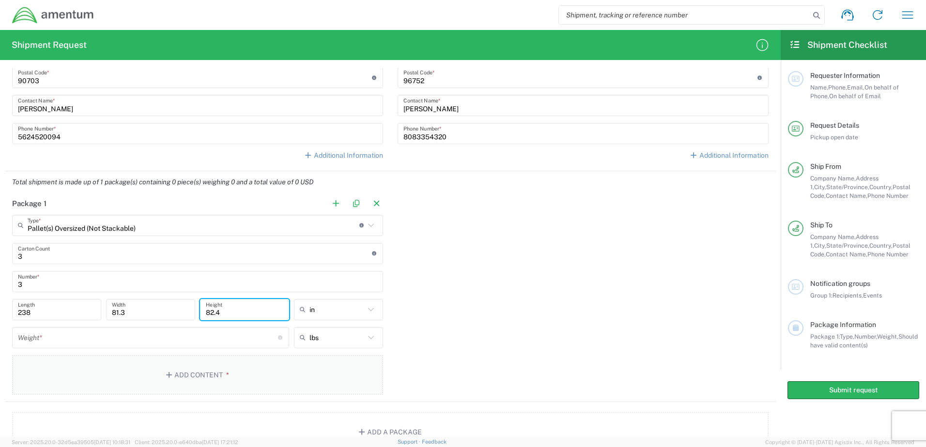
type input "82.4"
click at [332, 328] on span "in" at bounding box center [335, 330] width 86 height 15
click at [171, 339] on input "number" at bounding box center [148, 337] width 260 height 17
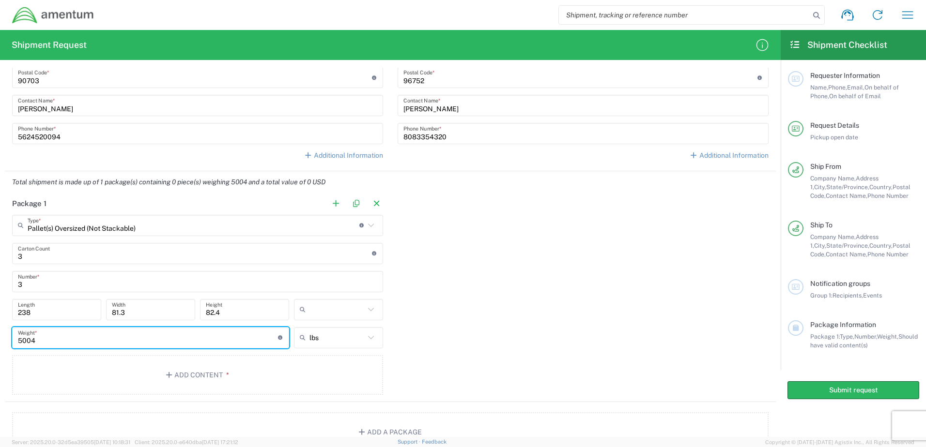
type input "5004"
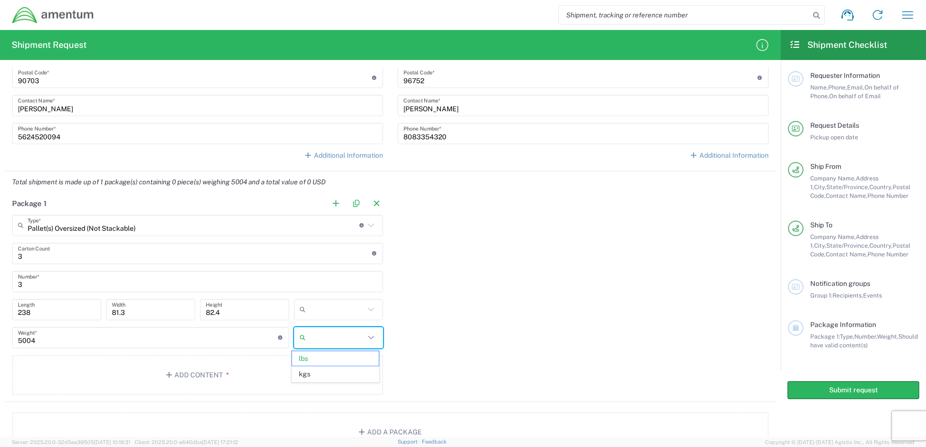
click at [456, 365] on div "Package 1 Pallet(s) Oversized (Not Stackable) Type * Material used to package g…" at bounding box center [390, 297] width 771 height 209
type input "lbs"
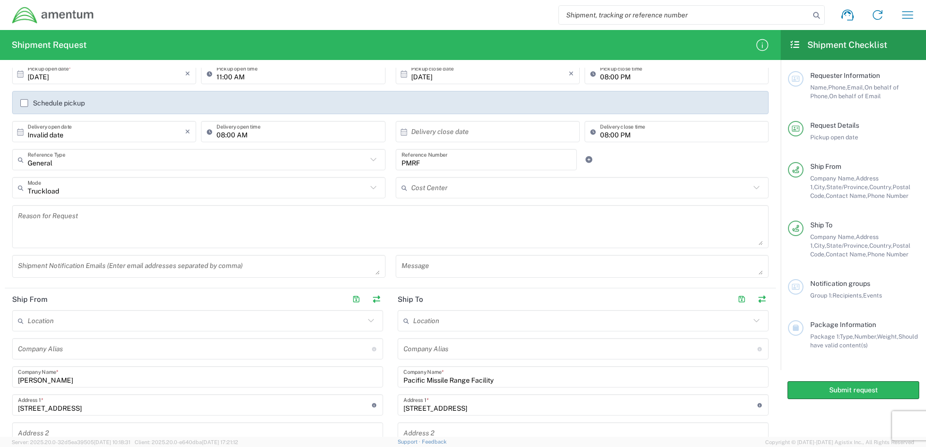
scroll to position [121, 0]
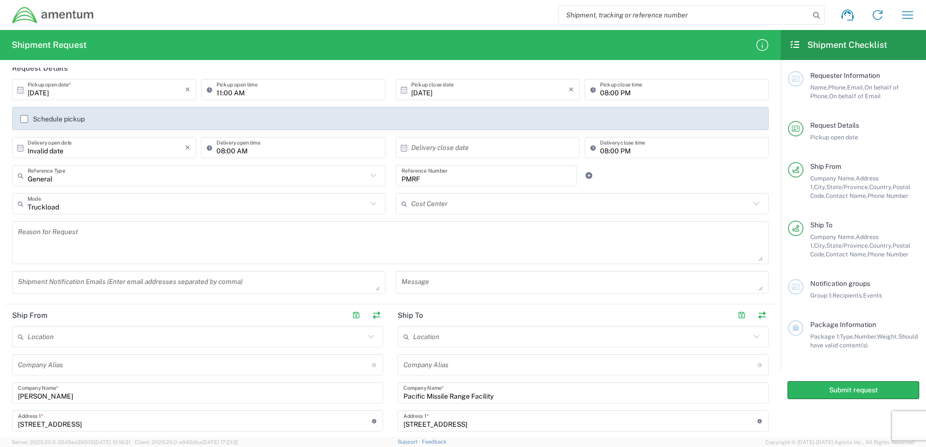
click at [444, 209] on input "text" at bounding box center [580, 204] width 339 height 17
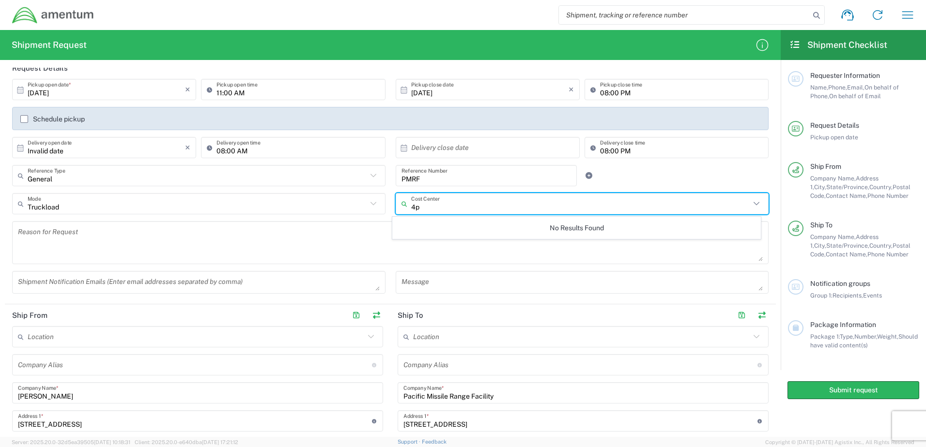
type input "4"
click at [441, 211] on input "# 1 engine flame 0052.0022.T.AQ.1006AB.PC.10857" at bounding box center [580, 204] width 339 height 17
type input "# 1 engine flame 0052.0022.T.AQ.1006AB.PC.10857"
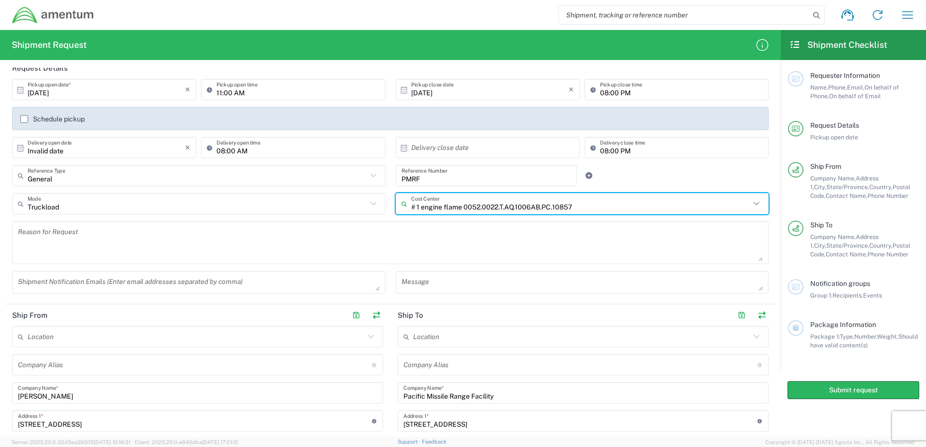
click at [750, 202] on icon at bounding box center [756, 204] width 13 height 13
type input "# 1 engine flame 0052.0022.T.AQ.1006AB.PC.10857"
click at [753, 207] on icon at bounding box center [756, 204] width 13 height 13
type input "c"
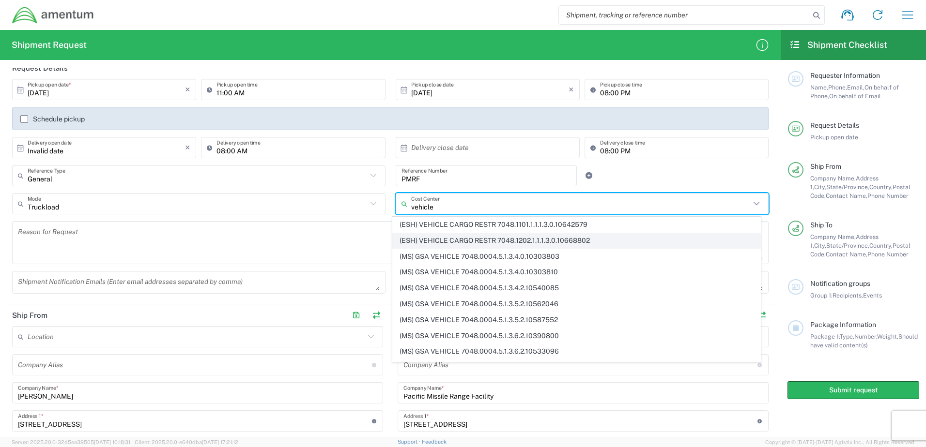
click at [508, 243] on span "(ESH) VEHICLE CARGO RESTR 7048.1202.1.1.1.3.0.10668802" at bounding box center [576, 240] width 367 height 15
type input "(ESH) VEHICLE CARGO RESTR 7048.1202.1.1.1.3.0.10668802"
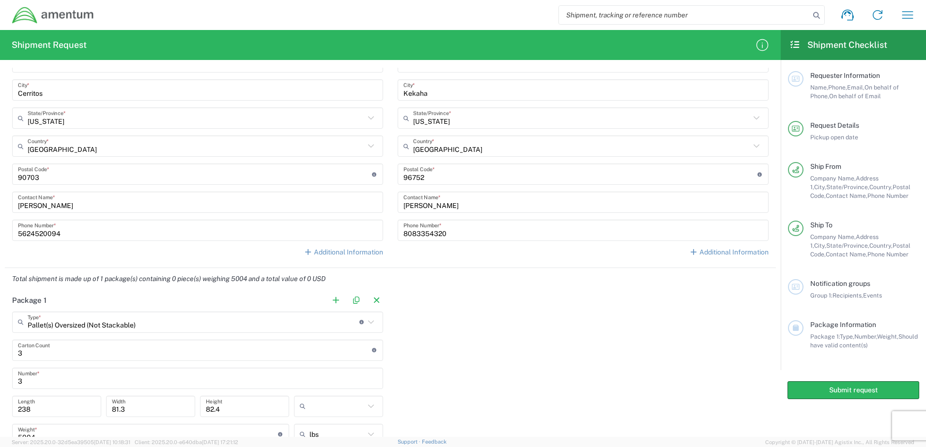
scroll to position [459, 0]
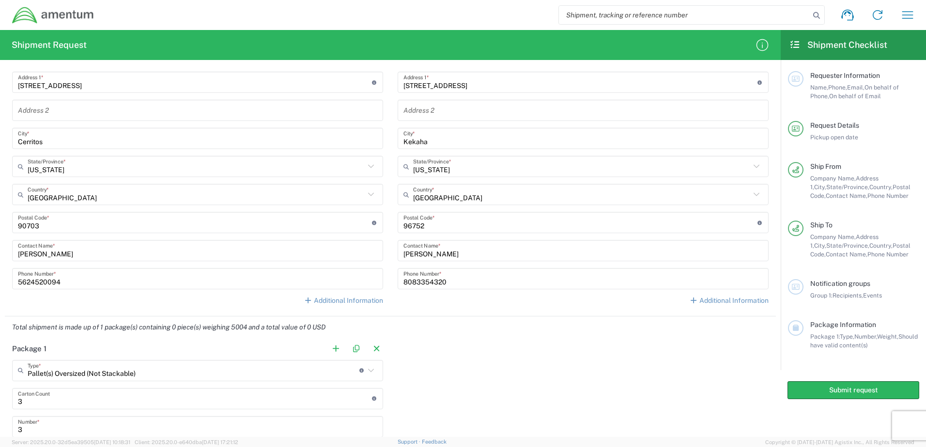
click at [816, 400] on div "Submit request" at bounding box center [852, 390] width 145 height 40
click at [828, 393] on button "Submit request" at bounding box center [853, 390] width 132 height 18
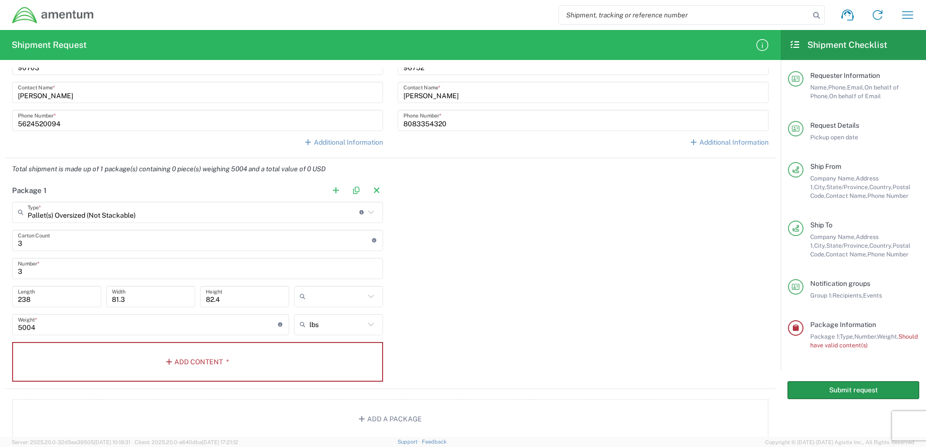
scroll to position [701, 0]
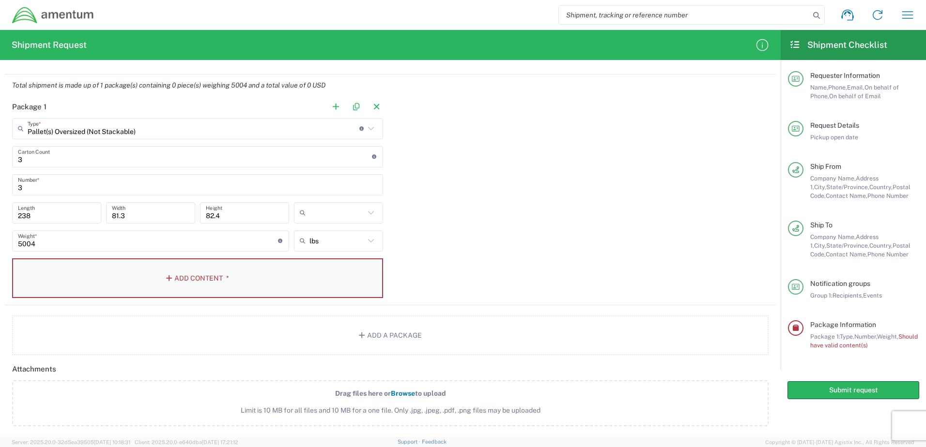
click at [274, 274] on button "Add Content *" at bounding box center [197, 279] width 371 height 40
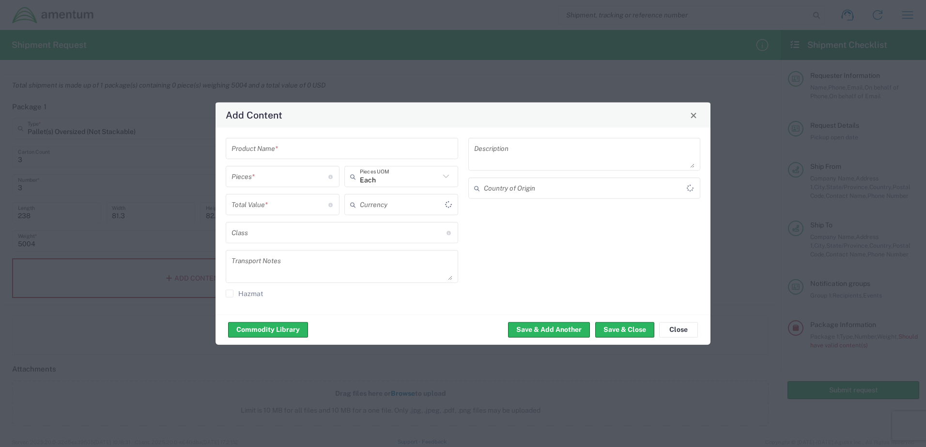
type input "US Dollar"
click at [369, 145] on input "text" at bounding box center [341, 148] width 221 height 17
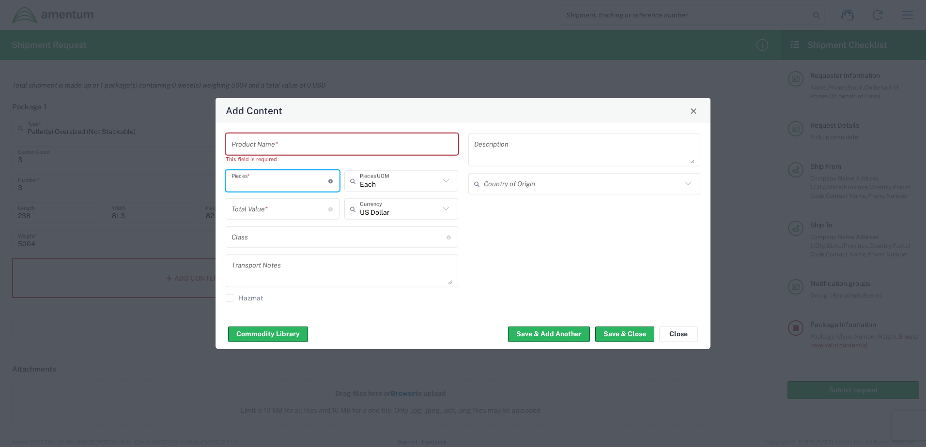
click at [300, 179] on input "number" at bounding box center [279, 180] width 97 height 17
type input "3"
click at [335, 236] on input "text" at bounding box center [338, 236] width 215 height 17
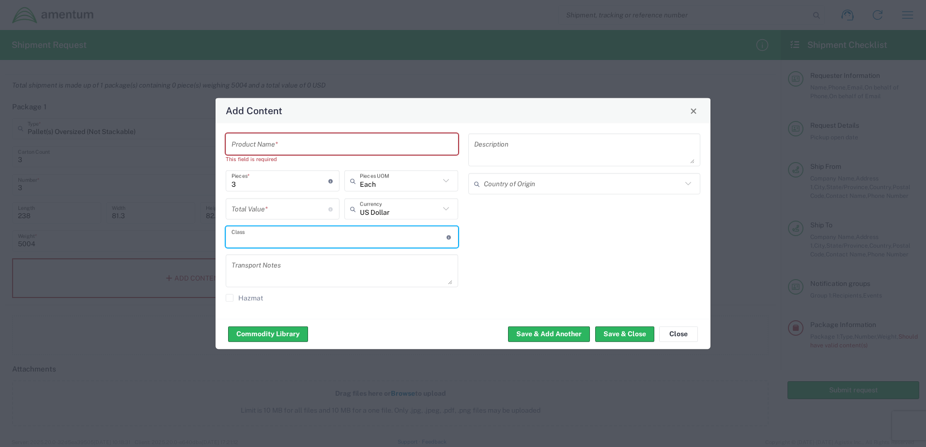
click at [370, 245] on input "text" at bounding box center [338, 236] width 215 height 17
click at [449, 239] on icon at bounding box center [448, 237] width 5 height 4
click at [379, 268] on textarea at bounding box center [341, 271] width 221 height 27
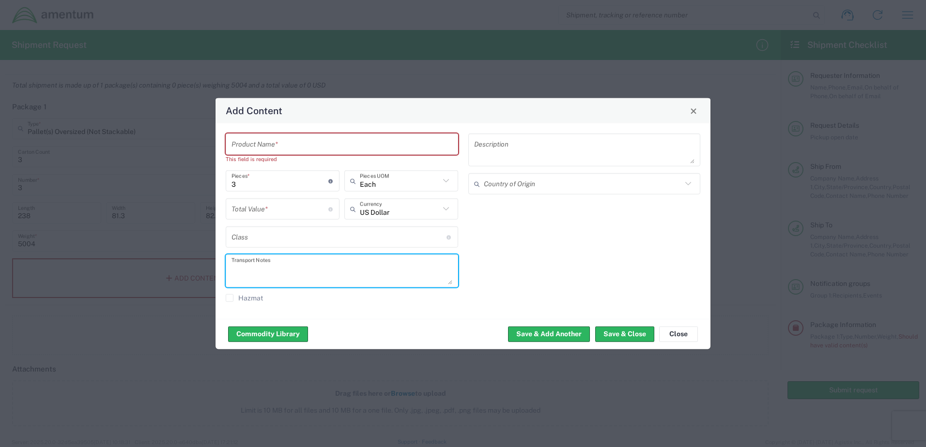
click at [332, 147] on input "text" at bounding box center [341, 144] width 221 height 17
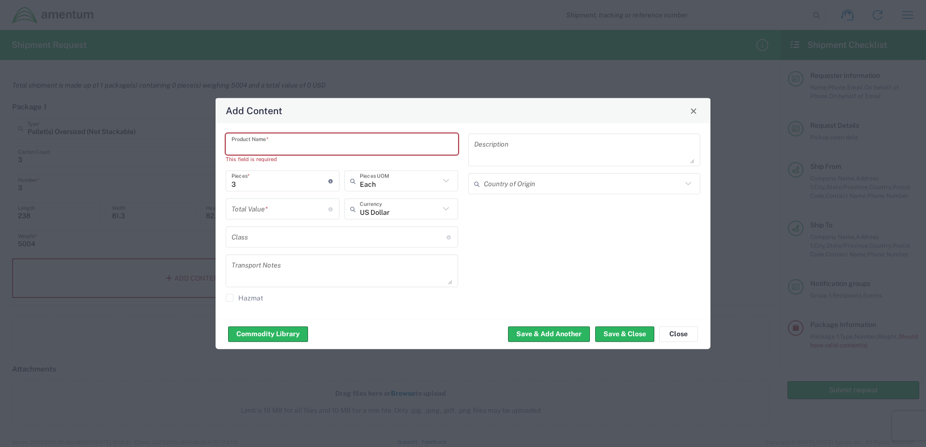
type input "V"
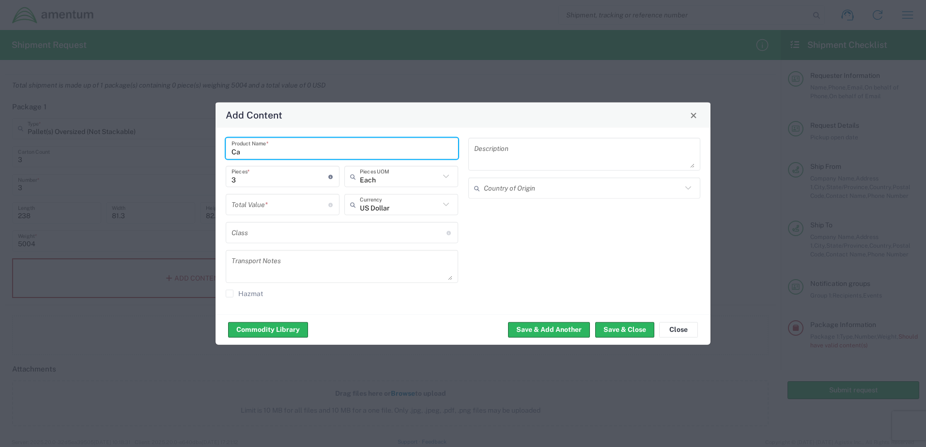
type input "C"
type input "V"
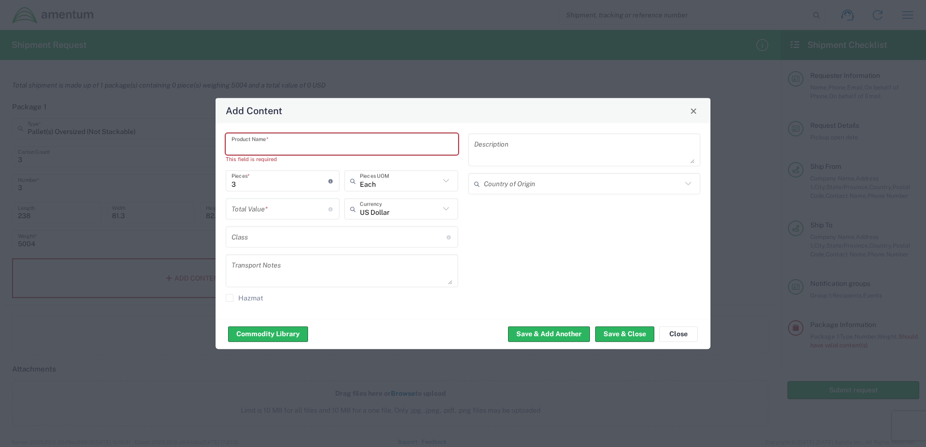
type input "r"
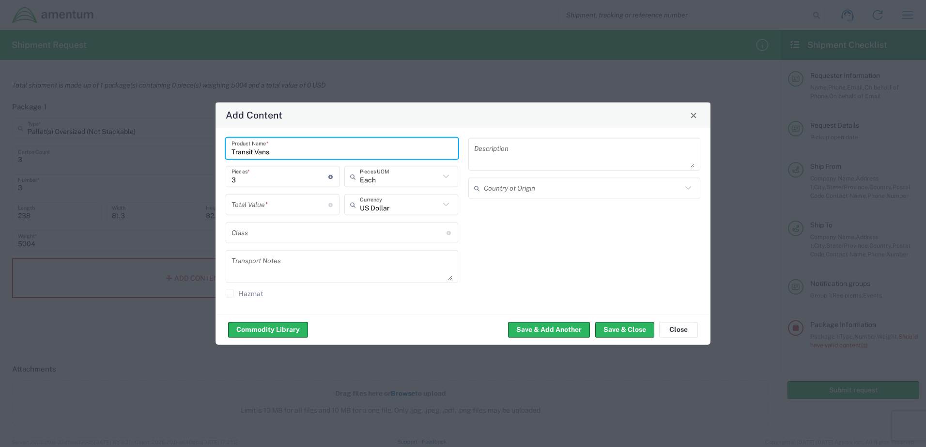
type input "Transit Vans"
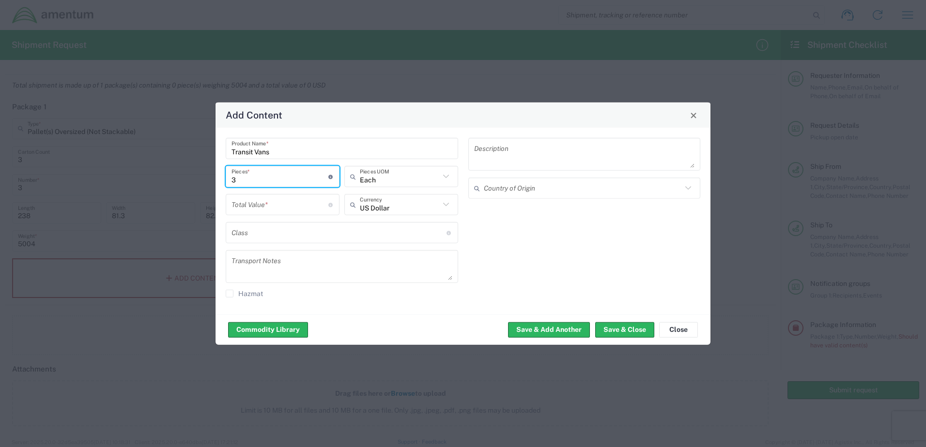
click at [305, 209] on input "number" at bounding box center [279, 204] width 97 height 17
type input "158640.00"
click at [547, 282] on div "Description Country of Origin" at bounding box center [584, 221] width 243 height 167
click at [625, 330] on button "Save & Close" at bounding box center [624, 329] width 59 height 15
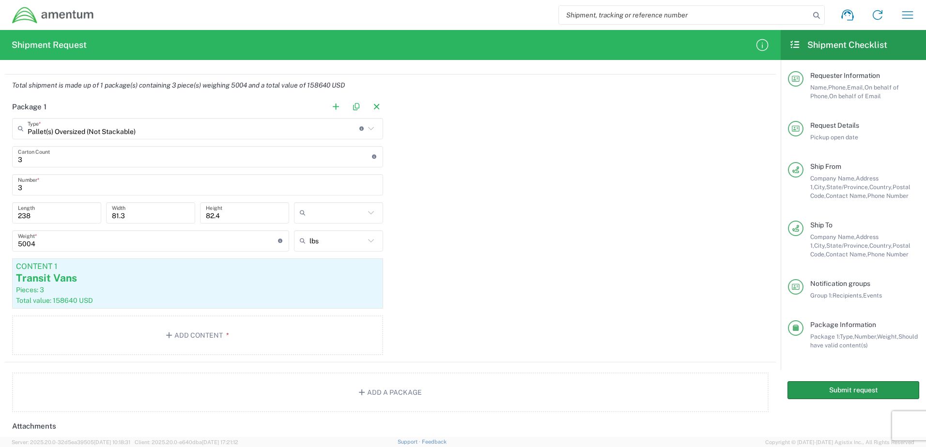
click at [842, 388] on button "Submit request" at bounding box center [853, 390] width 132 height 18
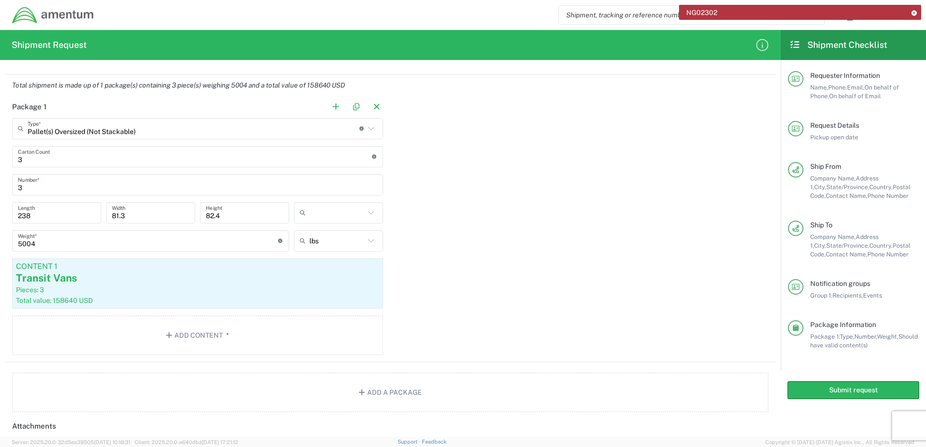
click at [915, 10] on icon at bounding box center [913, 12] width 7 height 5
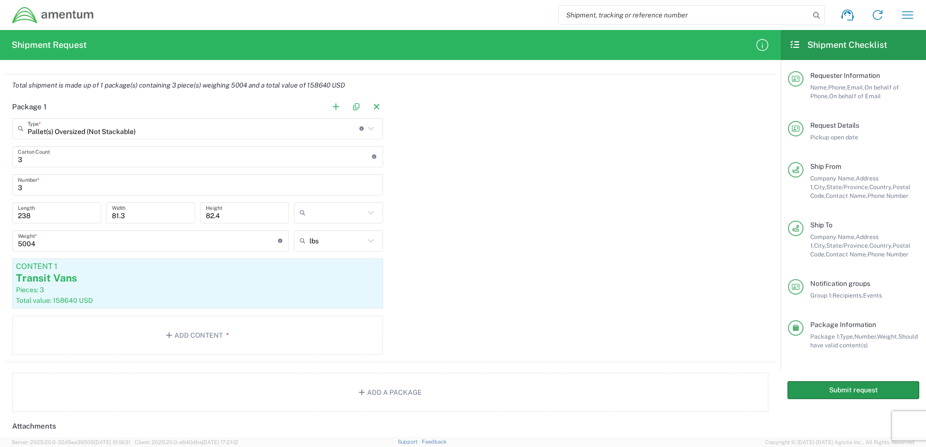
click at [847, 388] on button "Submit request" at bounding box center [853, 390] width 132 height 18
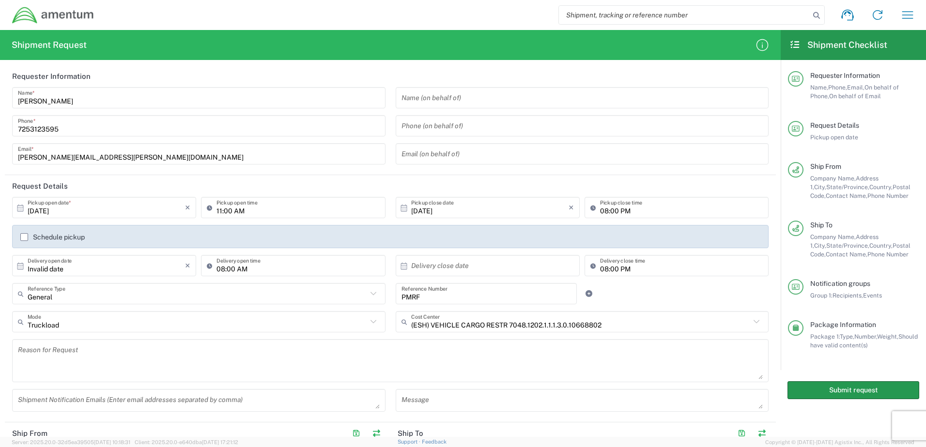
scroll to position [0, 0]
click at [836, 389] on button "Submit request" at bounding box center [853, 390] width 132 height 18
click at [845, 389] on button "Submit request" at bounding box center [853, 390] width 132 height 18
click at [863, 392] on button "Submit request" at bounding box center [853, 390] width 132 height 18
click at [855, 393] on button "Submit request" at bounding box center [853, 390] width 132 height 18
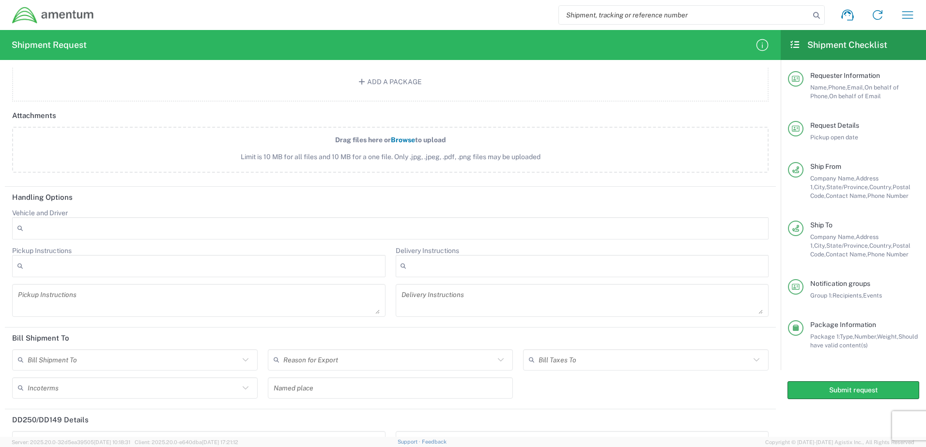
scroll to position [1162, 0]
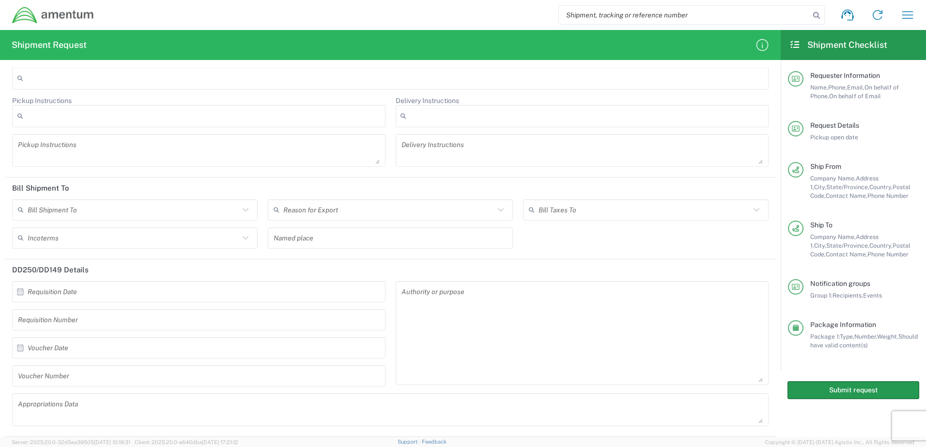
click at [853, 393] on button "Submit request" at bounding box center [853, 390] width 132 height 18
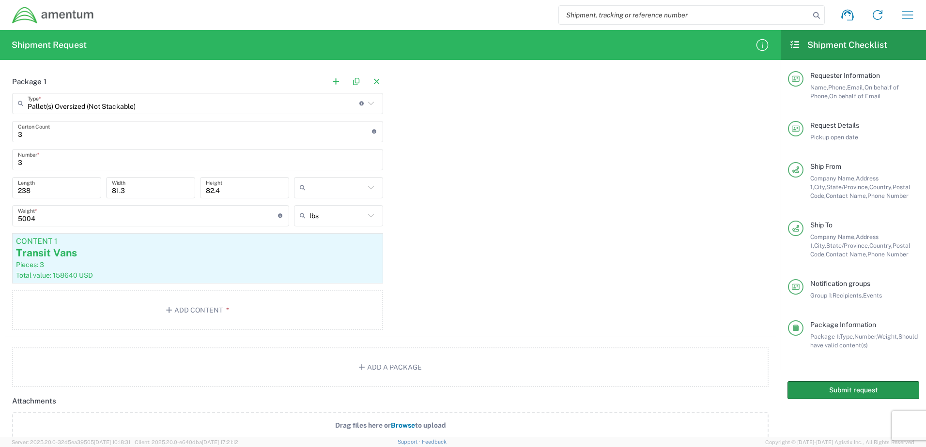
scroll to position [823, 0]
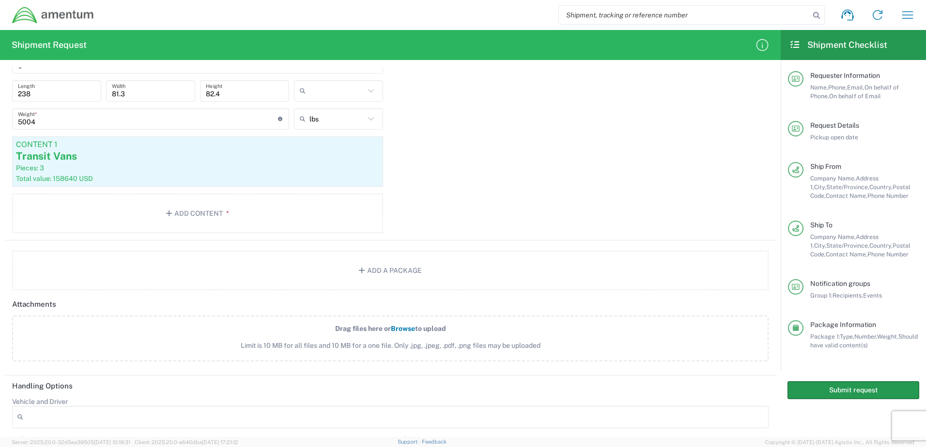
click at [854, 389] on button "Submit request" at bounding box center [853, 390] width 132 height 18
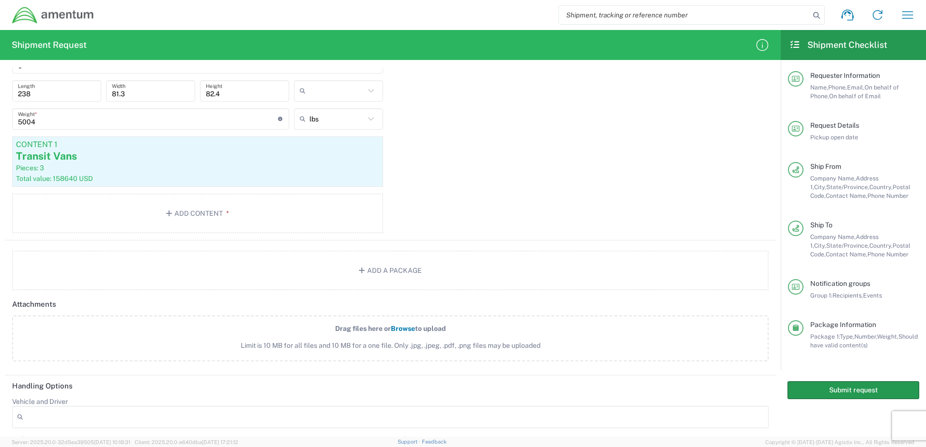
click at [854, 389] on button "Submit request" at bounding box center [853, 390] width 132 height 18
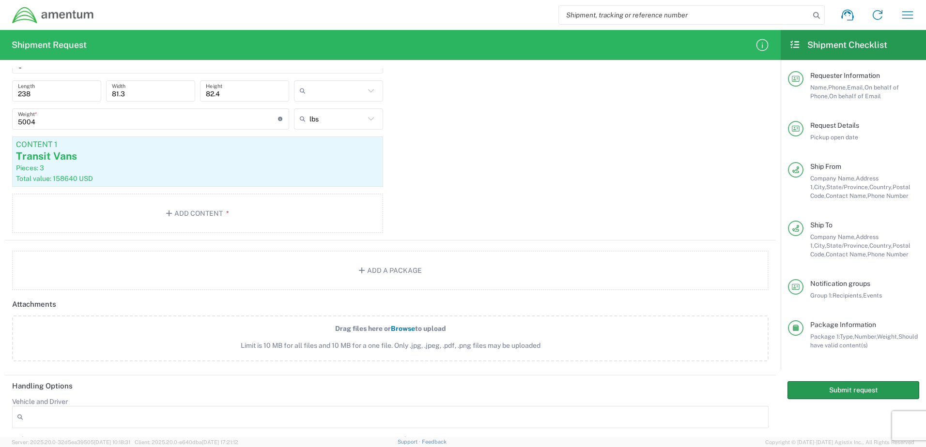
click at [854, 389] on button "Submit request" at bounding box center [853, 390] width 132 height 18
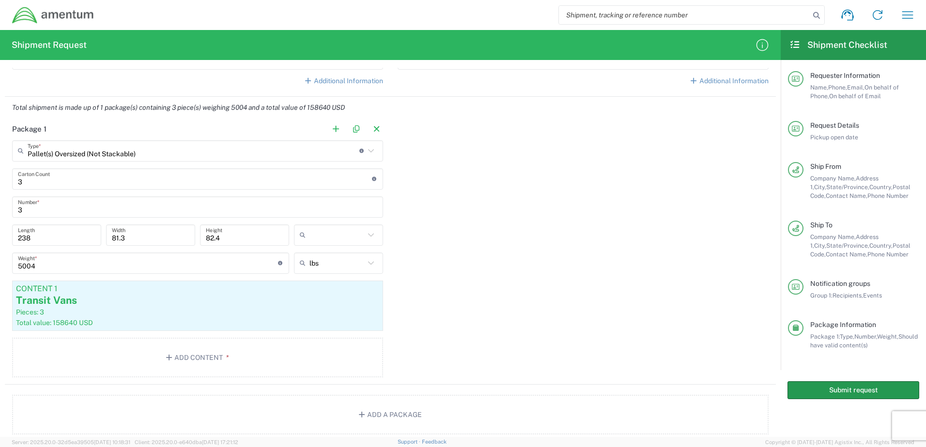
scroll to position [678, 0]
click at [487, 409] on button "Add a Package" at bounding box center [390, 416] width 756 height 40
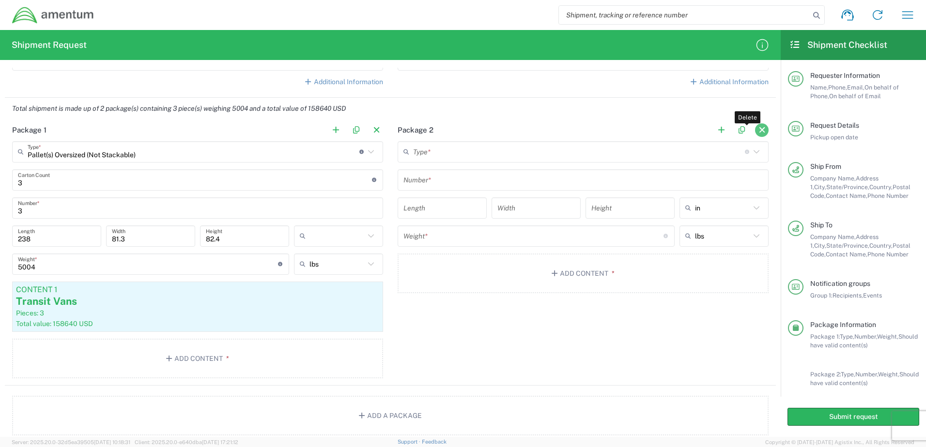
click at [756, 129] on button "button" at bounding box center [762, 130] width 14 height 14
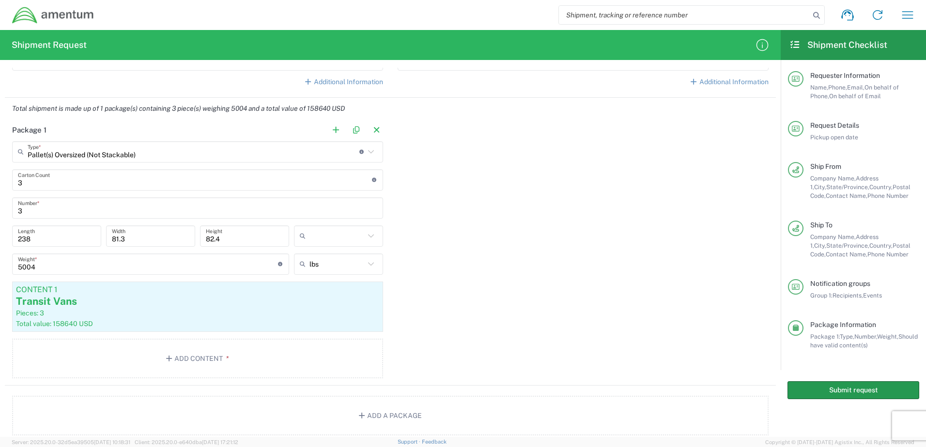
click at [822, 386] on button "Submit request" at bounding box center [853, 390] width 132 height 18
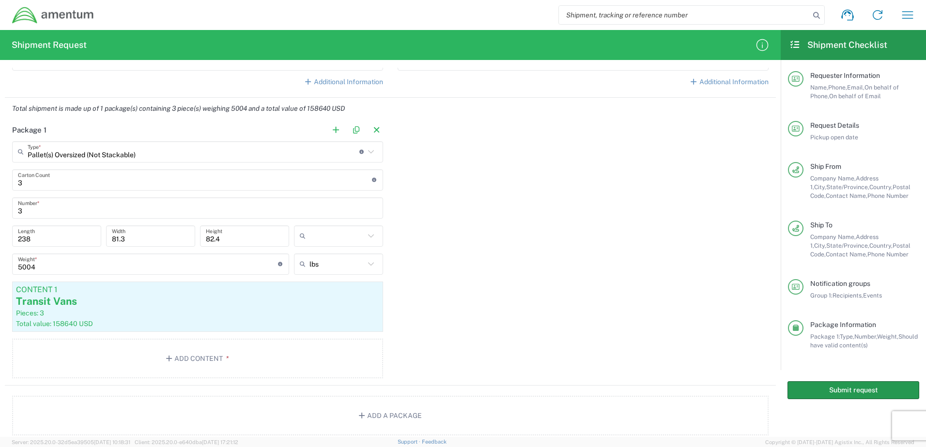
click at [822, 386] on button "Submit request" at bounding box center [853, 390] width 132 height 18
drag, startPoint x: 821, startPoint y: 386, endPoint x: 732, endPoint y: 350, distance: 95.5
click at [813, 382] on button "Submit request" at bounding box center [853, 390] width 132 height 18
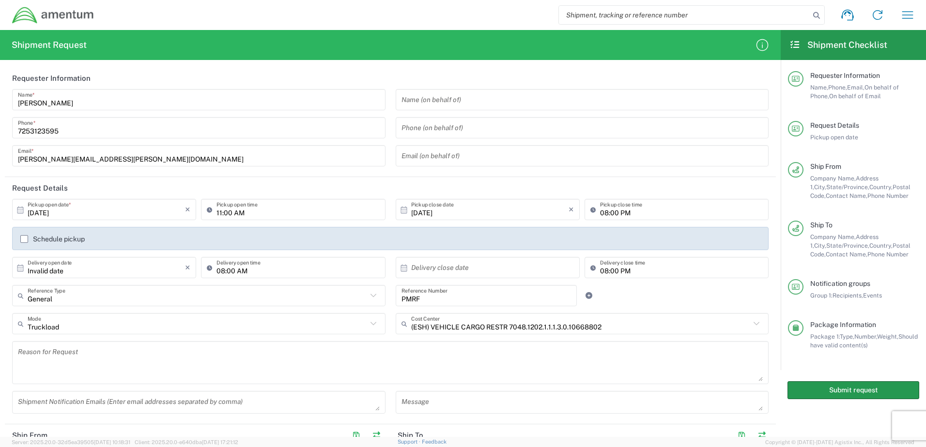
scroll to position [0, 0]
click at [467, 268] on input "text" at bounding box center [489, 268] width 157 height 17
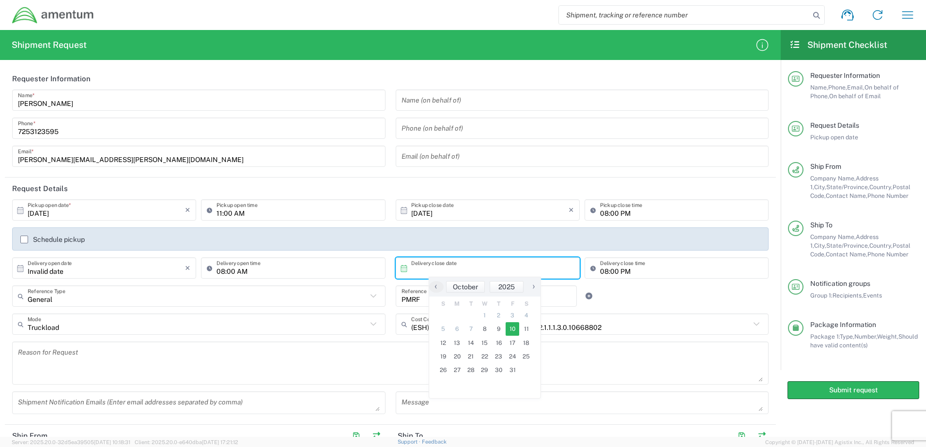
click at [511, 331] on span "10" at bounding box center [512, 329] width 14 height 14
type input "[DATE]"
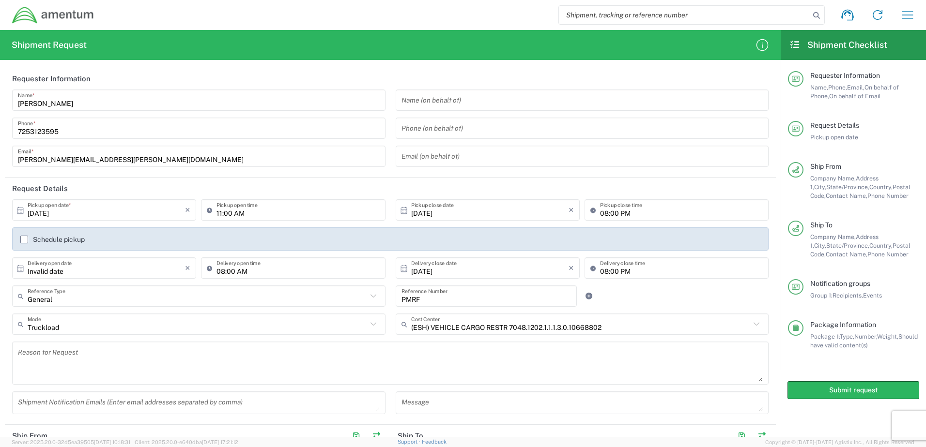
click at [77, 272] on input "Invalid date" at bounding box center [106, 268] width 157 height 17
click at [102, 328] on span "8" at bounding box center [105, 329] width 14 height 14
type input "[DATE]"
click at [845, 392] on button "Submit request" at bounding box center [853, 390] width 132 height 18
click at [853, 388] on button "Submit request" at bounding box center [853, 390] width 132 height 18
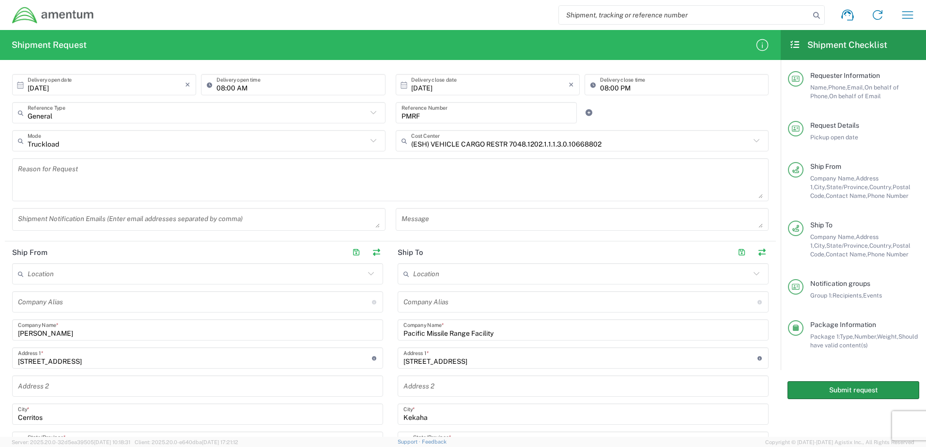
scroll to position [194, 0]
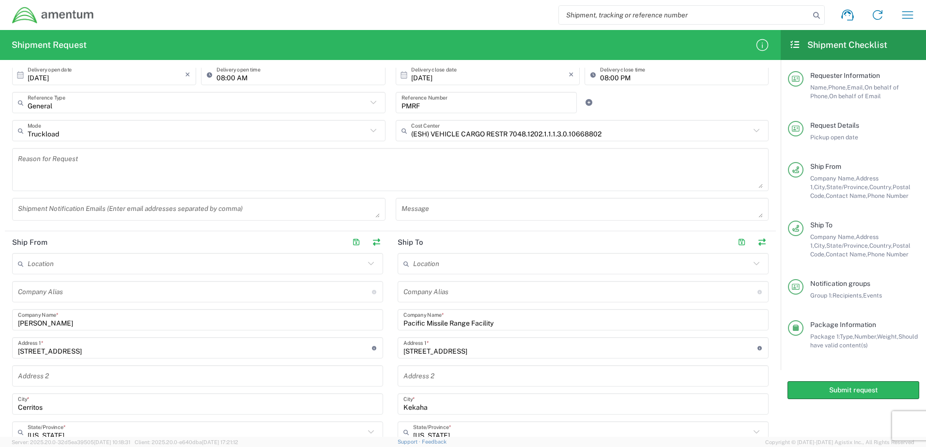
click at [267, 268] on input "text" at bounding box center [196, 264] width 337 height 17
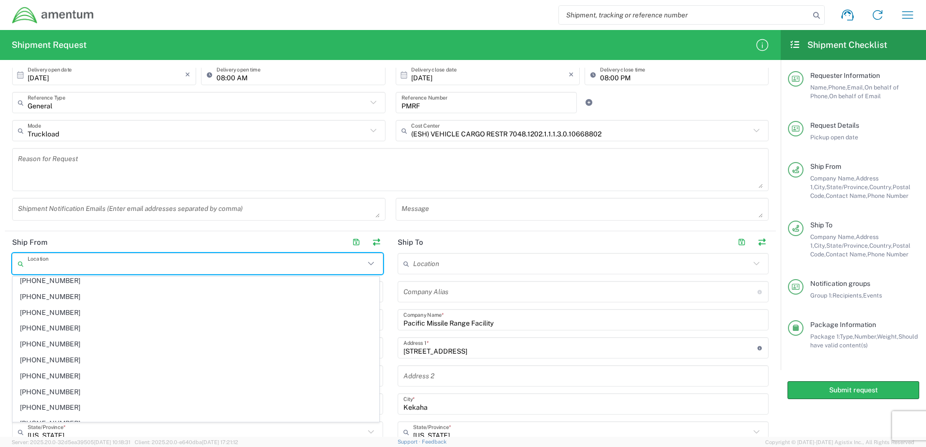
scroll to position [0, 0]
click at [267, 268] on input "text" at bounding box center [196, 264] width 337 height 17
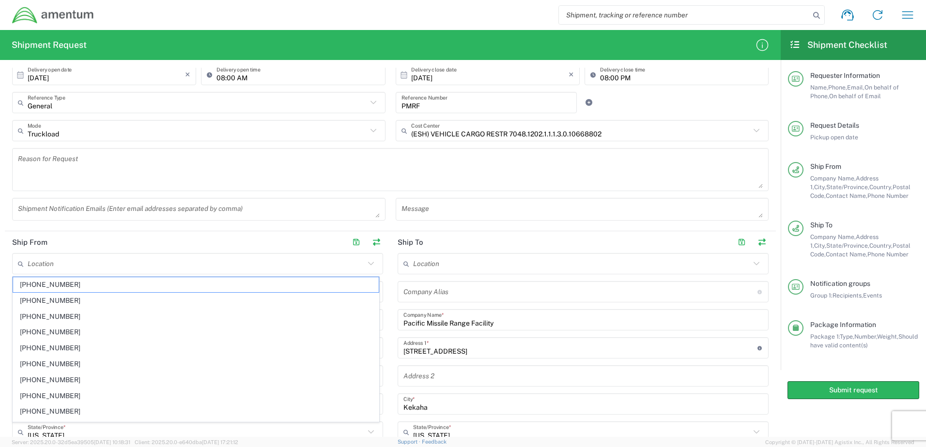
click at [372, 268] on icon at bounding box center [371, 264] width 13 height 13
click at [293, 248] on header "Ship From" at bounding box center [197, 242] width 385 height 22
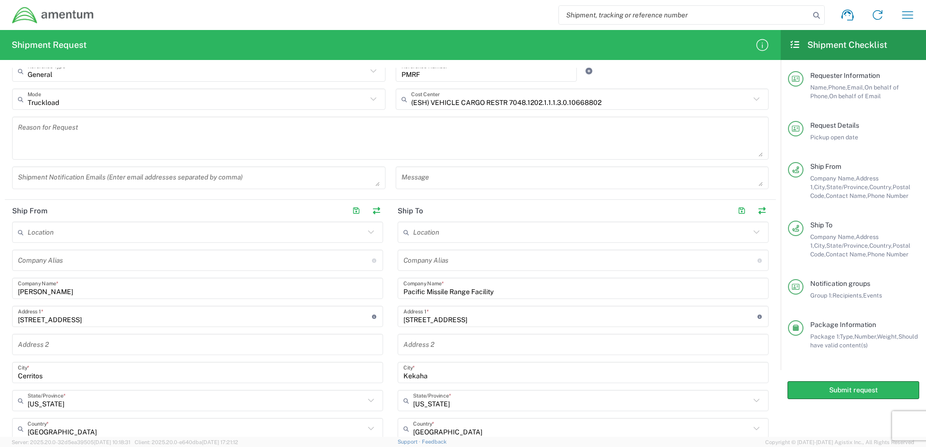
scroll to position [242, 0]
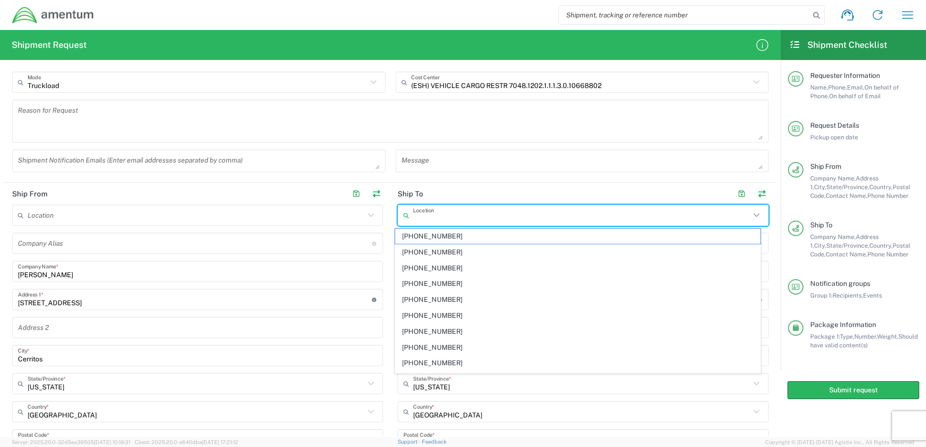
click at [433, 216] on input "text" at bounding box center [581, 215] width 337 height 17
click at [260, 207] on input "text" at bounding box center [196, 215] width 337 height 17
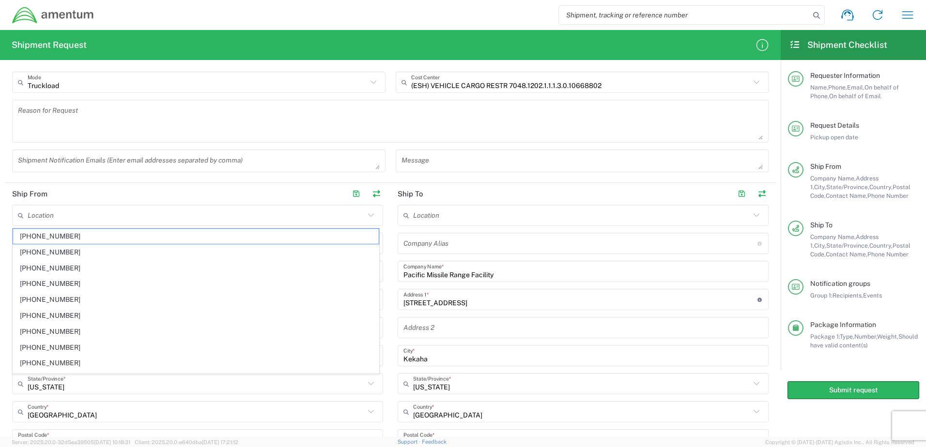
click at [258, 185] on header "Ship From" at bounding box center [197, 194] width 385 height 22
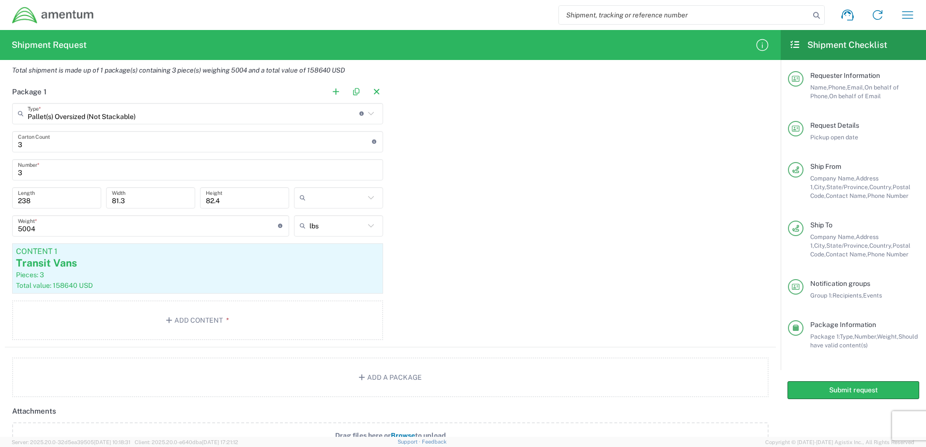
scroll to position [629, 0]
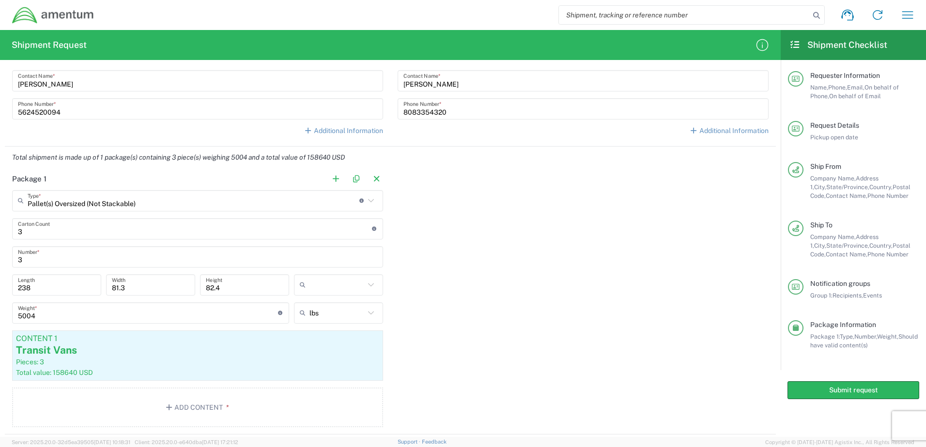
click at [357, 288] on input "text" at bounding box center [336, 284] width 55 height 15
click at [318, 337] on span "in" at bounding box center [335, 337] width 86 height 15
type input "in"
click at [830, 392] on button "Submit request" at bounding box center [853, 390] width 132 height 18
click at [829, 389] on button "Submit request" at bounding box center [853, 390] width 132 height 18
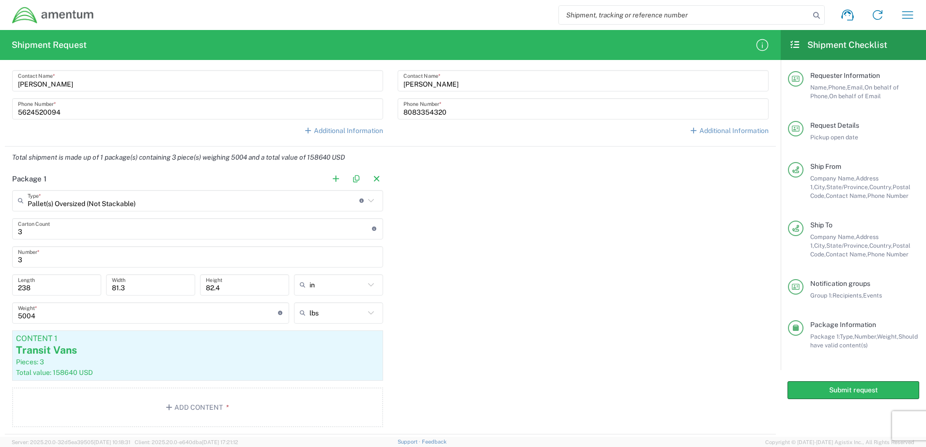
drag, startPoint x: 571, startPoint y: 373, endPoint x: 528, endPoint y: 335, distance: 56.9
click at [569, 367] on div "Package 1 Pallet(s) Oversized (Not Stackable) Type * Material used to package g…" at bounding box center [390, 301] width 771 height 266
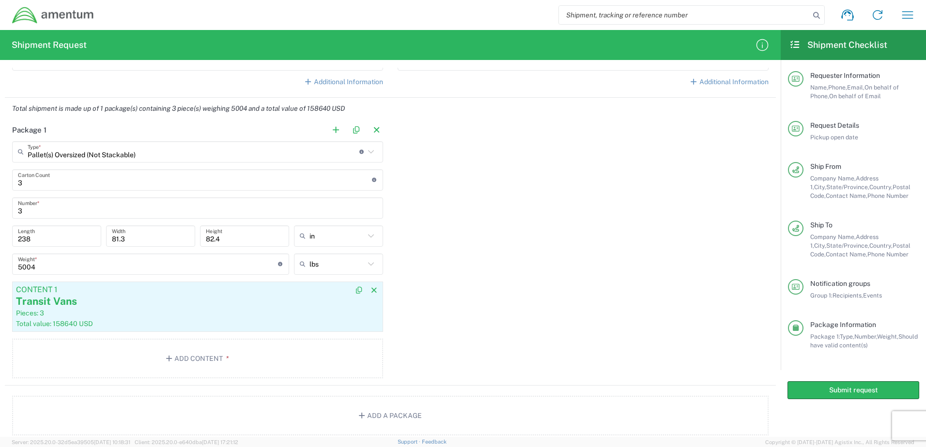
scroll to position [678, 0]
click at [196, 315] on div "Pieces: 3" at bounding box center [197, 313] width 363 height 9
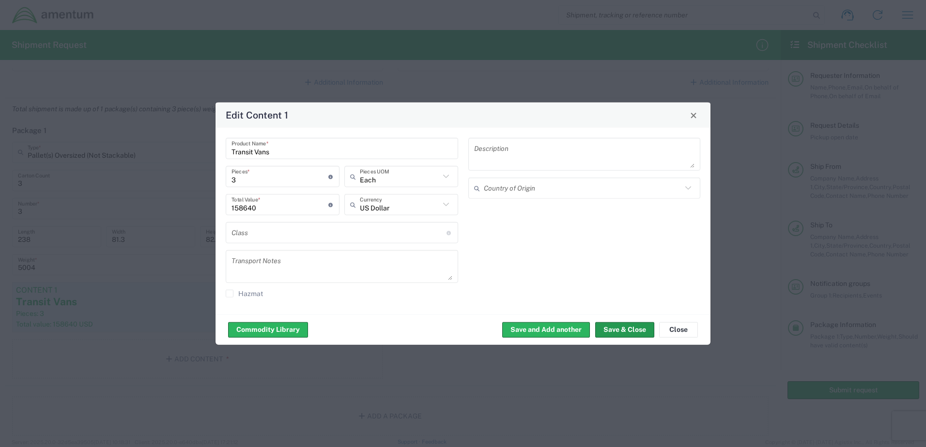
click at [615, 328] on button "Save & Close" at bounding box center [624, 329] width 59 height 15
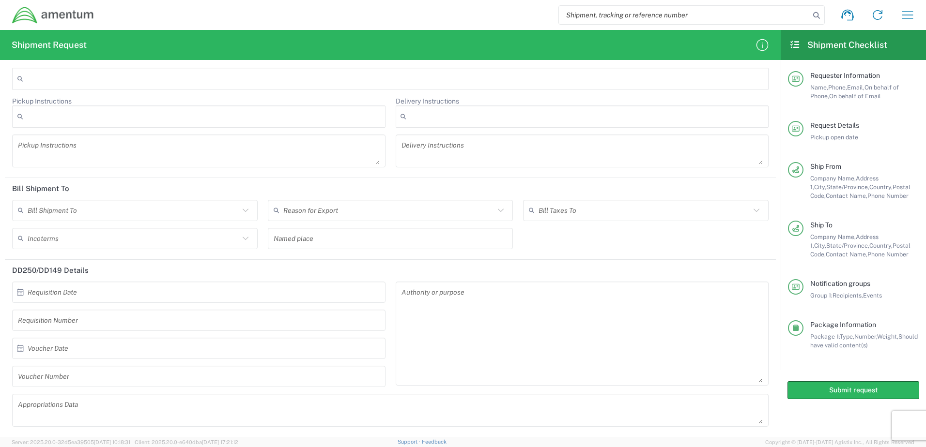
scroll to position [1162, 0]
click at [131, 211] on input "text" at bounding box center [134, 209] width 212 height 17
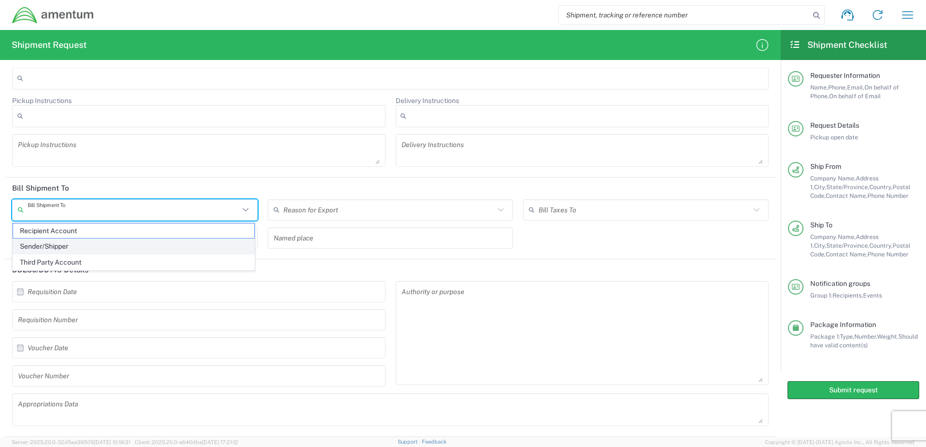
click at [113, 243] on span "Sender/Shipper" at bounding box center [133, 246] width 241 height 15
type input "Sender/Shipper"
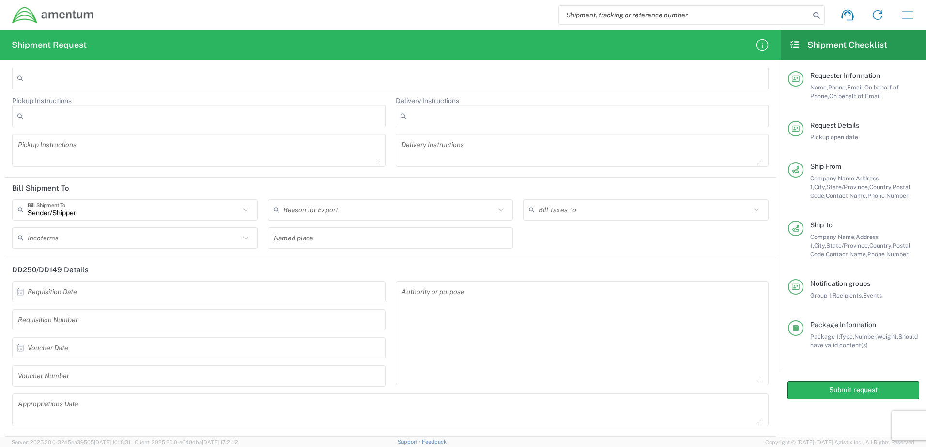
click at [324, 213] on input "text" at bounding box center [389, 209] width 212 height 17
click at [398, 183] on header "Bill Shipment To" at bounding box center [390, 189] width 771 height 22
click at [833, 392] on button "Submit request" at bounding box center [853, 390] width 132 height 18
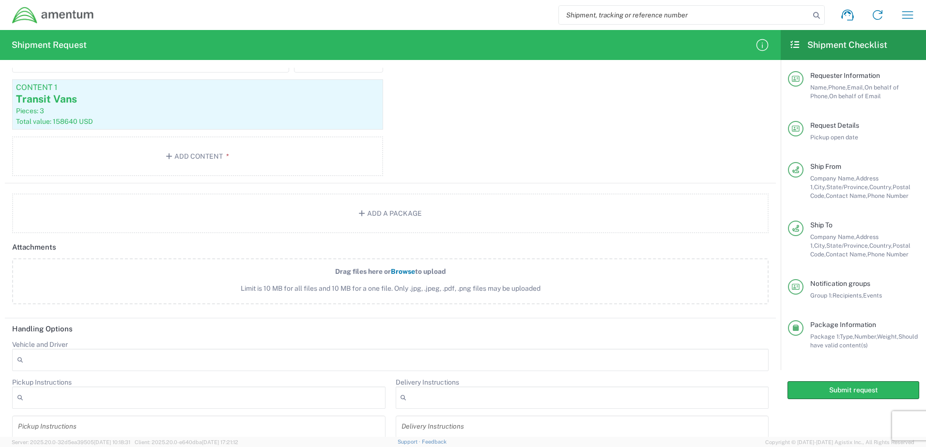
scroll to position [878, 0]
click at [816, 391] on button "Submit request" at bounding box center [853, 390] width 132 height 18
click at [817, 391] on button "Submit request" at bounding box center [853, 390] width 132 height 18
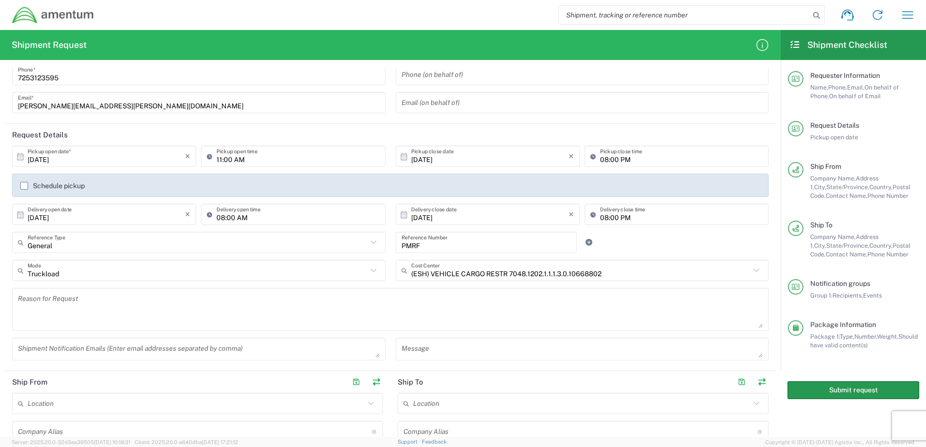
scroll to position [0, 0]
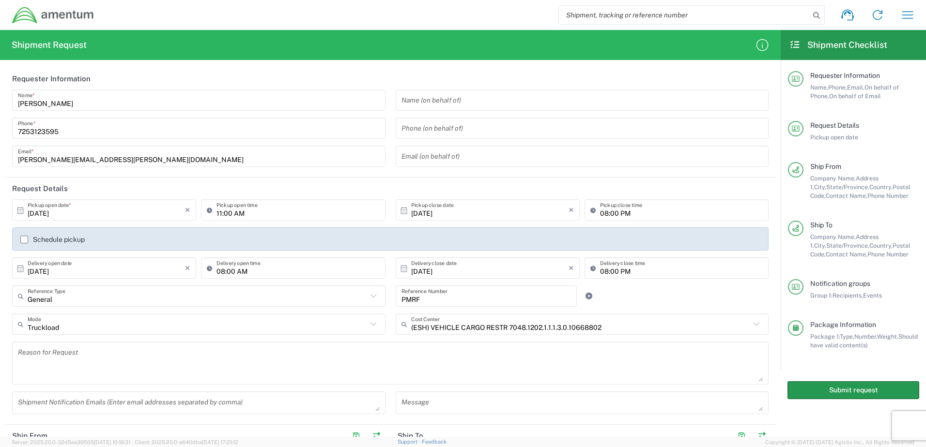
click at [865, 386] on button "Submit request" at bounding box center [853, 390] width 132 height 18
click at [850, 386] on button "Submit request" at bounding box center [853, 390] width 132 height 18
click at [850, 384] on button "Submit request" at bounding box center [853, 390] width 132 height 18
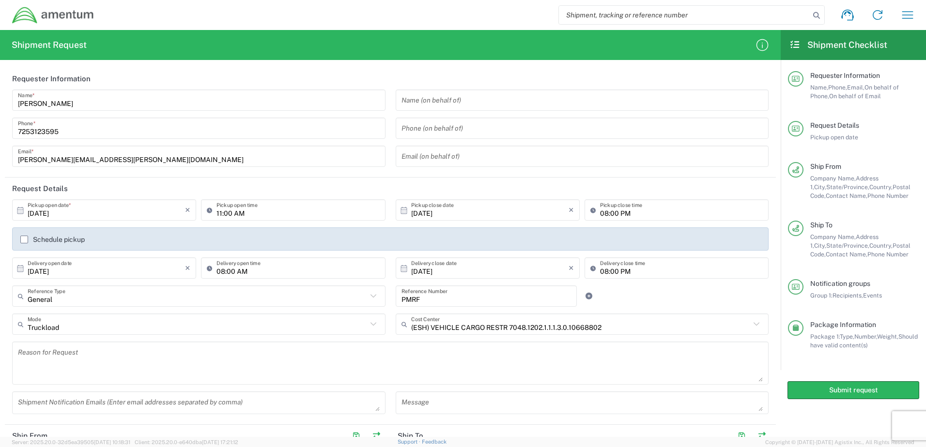
click at [257, 151] on input "[PERSON_NAME][EMAIL_ADDRESS][PERSON_NAME][DOMAIN_NAME]" at bounding box center [199, 156] width 362 height 17
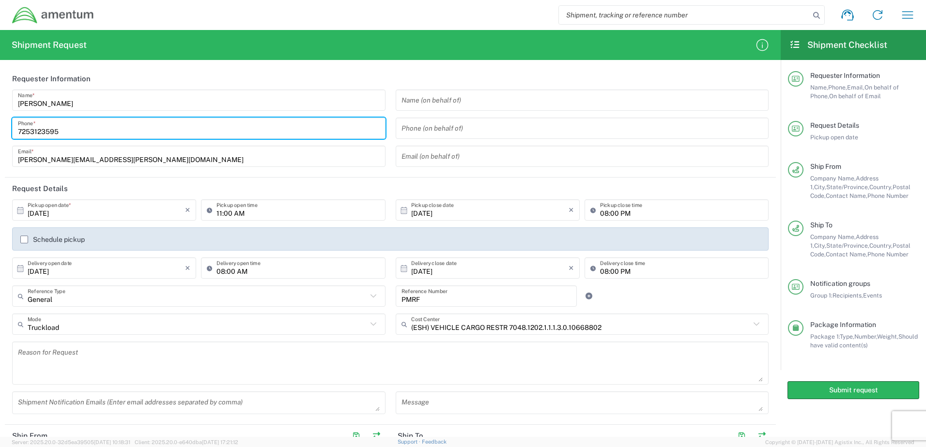
click at [311, 132] on input "7253123595" at bounding box center [199, 128] width 362 height 17
click at [331, 91] on div "[PERSON_NAME] Name *" at bounding box center [198, 100] width 373 height 21
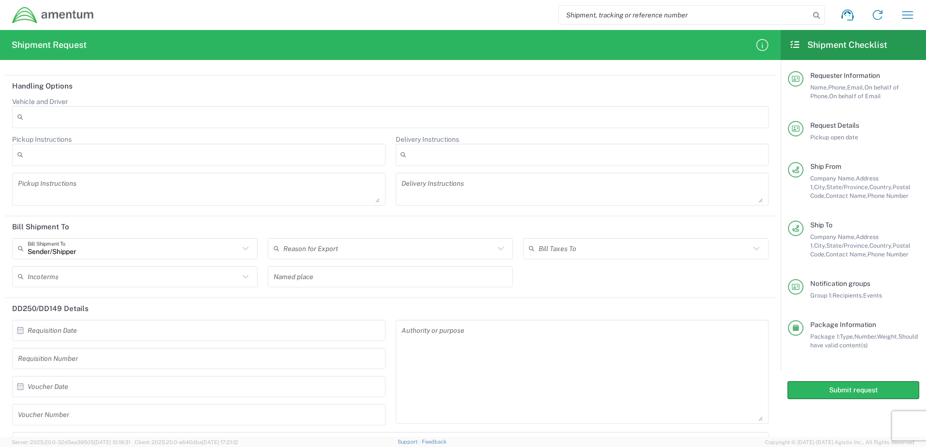
scroll to position [1162, 0]
